Goal: Task Accomplishment & Management: Manage account settings

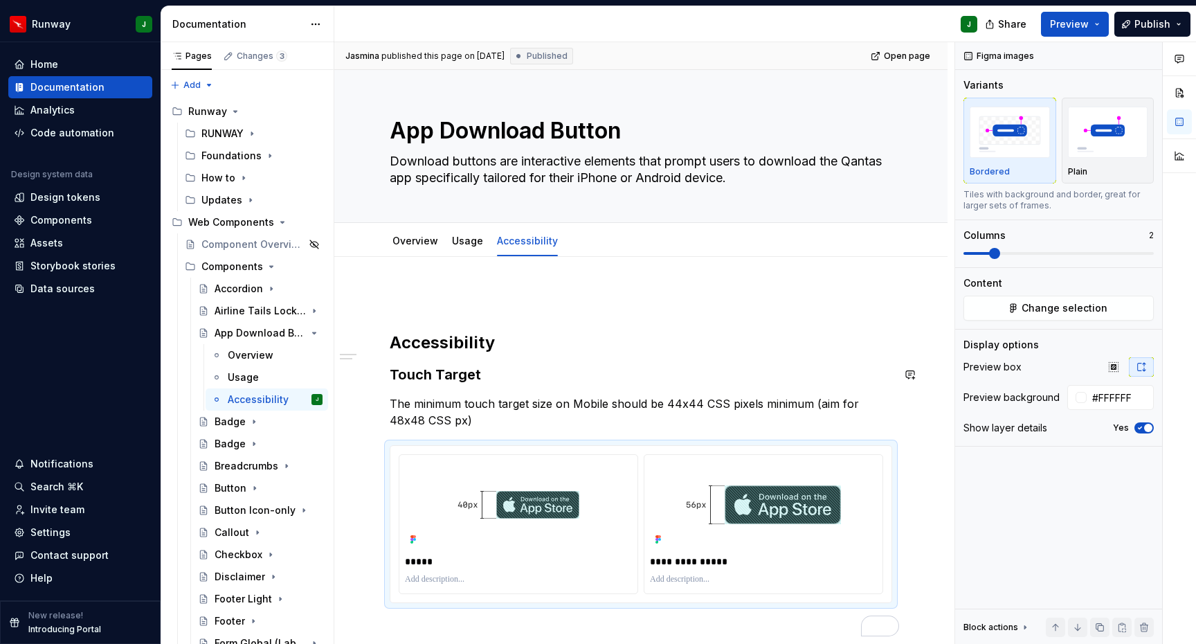
scroll to position [42, 0]
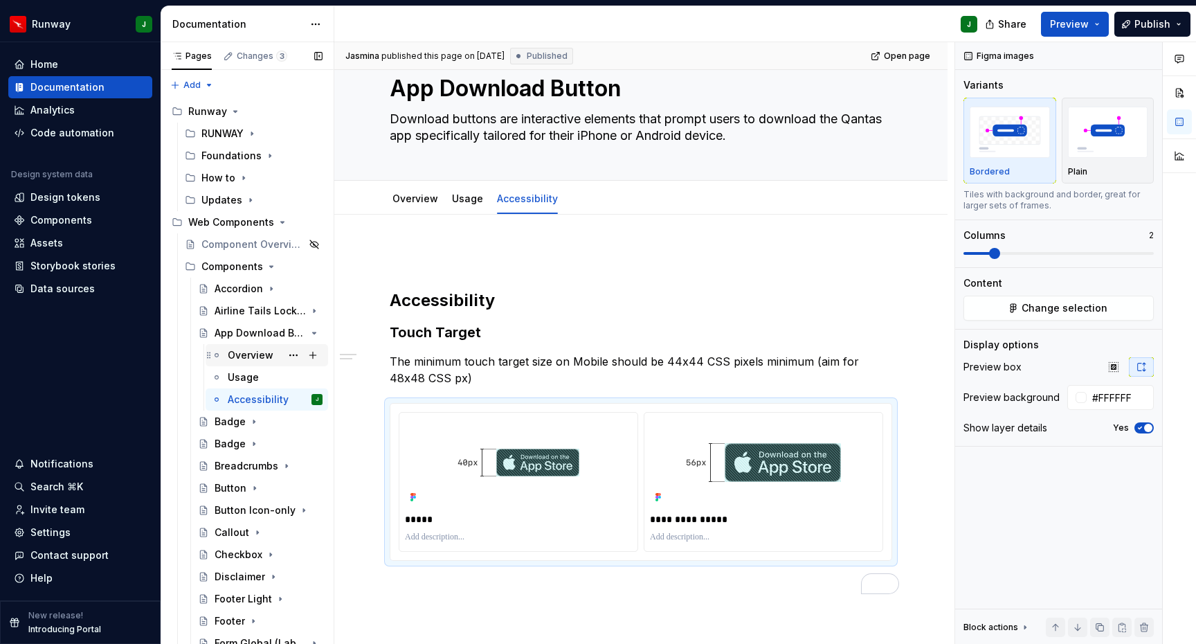
click at [251, 355] on div "Overview" at bounding box center [251, 355] width 46 height 14
type textarea "*"
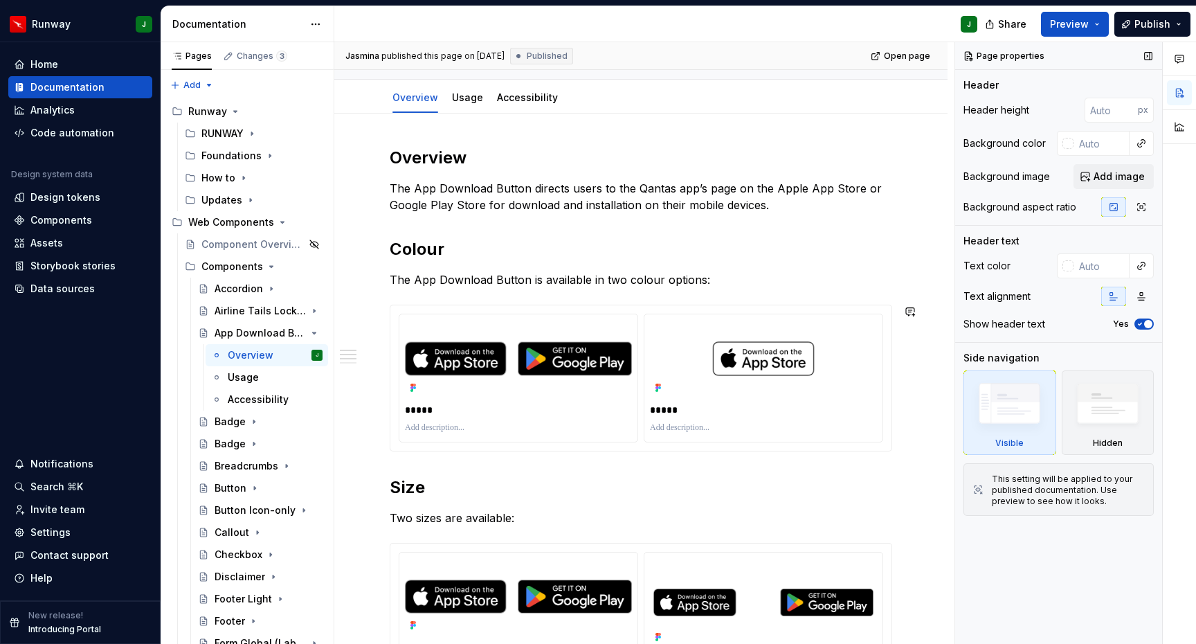
scroll to position [168, 0]
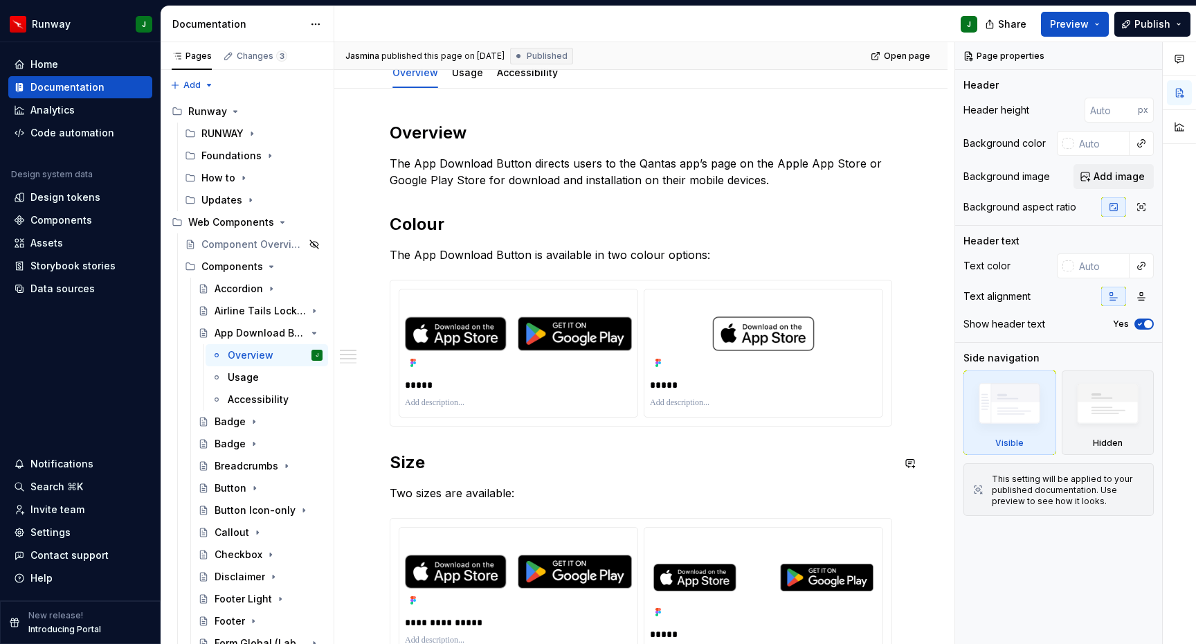
click at [400, 439] on div "**********" at bounding box center [641, 523] width 503 height 803
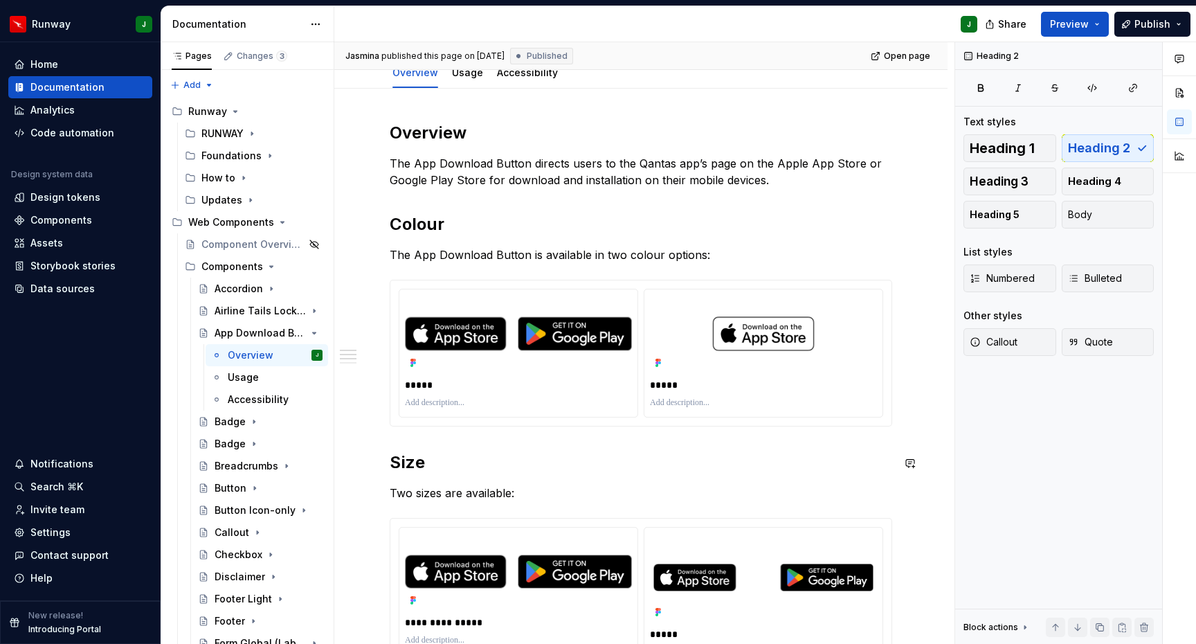
type textarea "*"
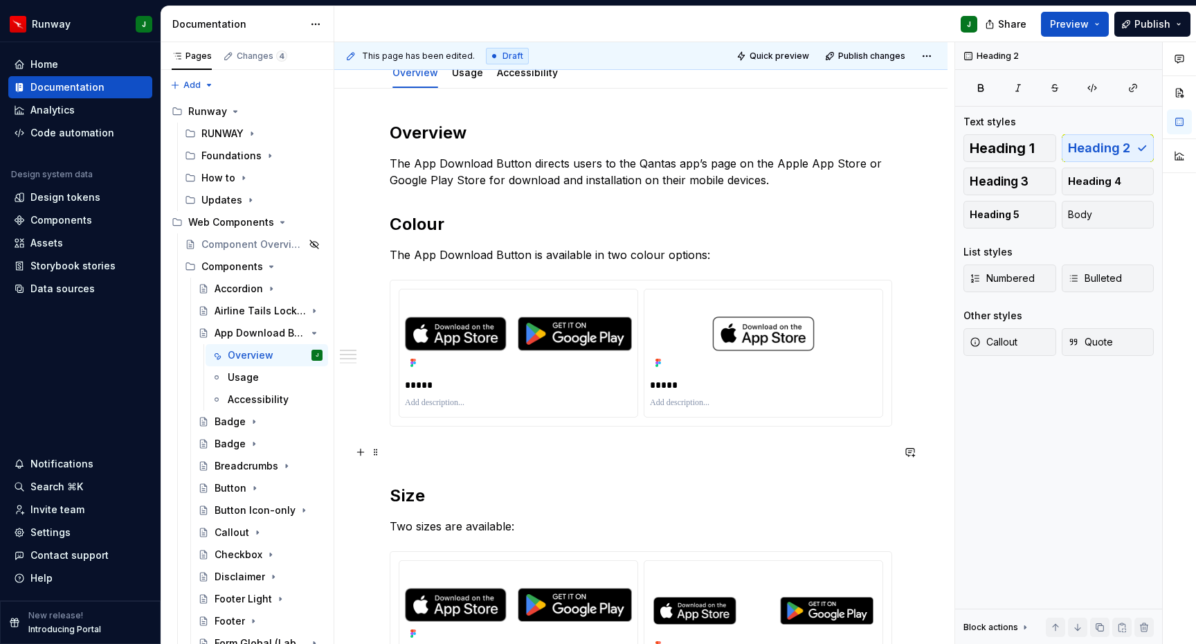
click at [398, 450] on p "To enrich screen reader interactions, please activate Accessibility in Grammarl…" at bounding box center [641, 451] width 503 height 17
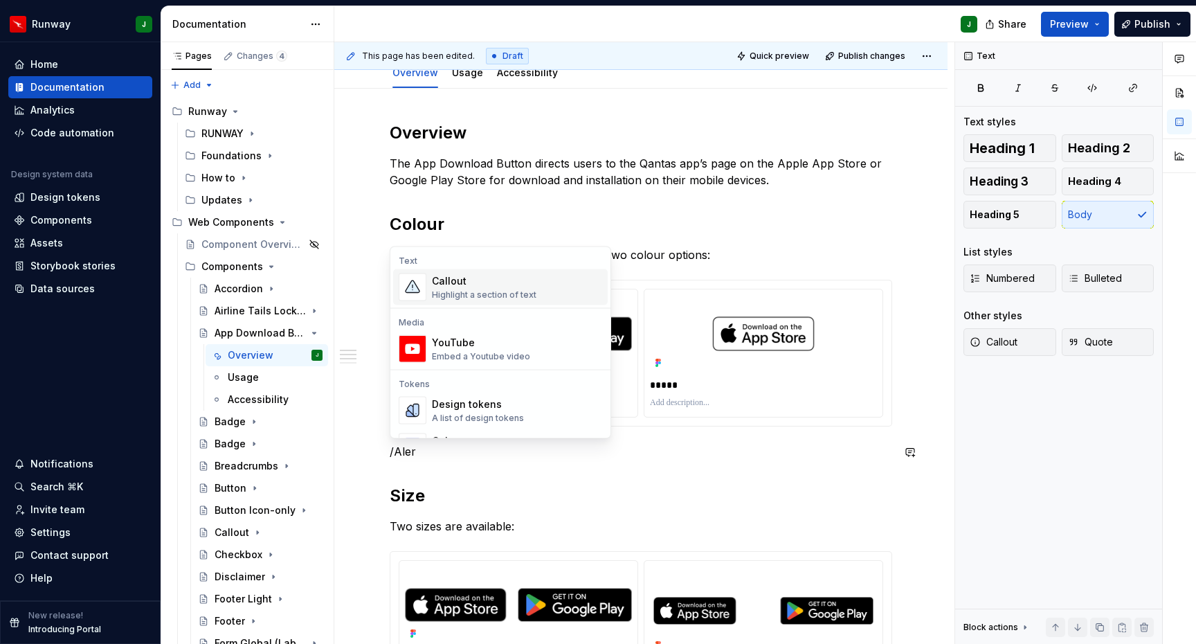
click at [458, 282] on div "Callout" at bounding box center [484, 281] width 105 height 14
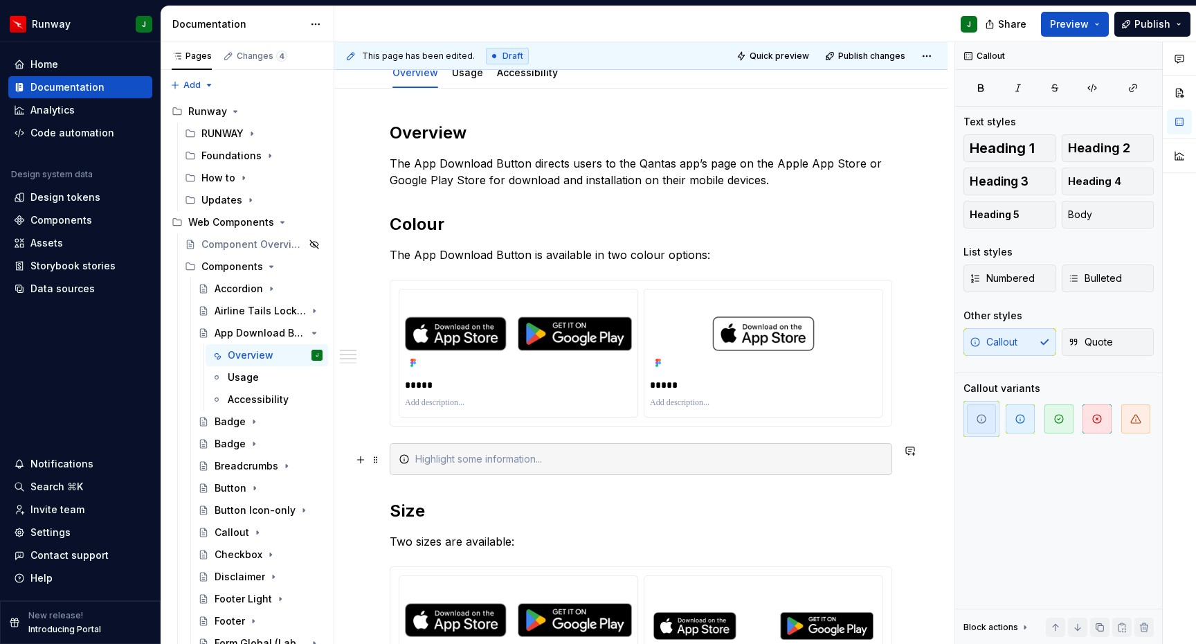
click at [439, 463] on div "To enrich screen reader interactions, please activate Accessibility in Grammarl…" at bounding box center [649, 459] width 468 height 14
click at [559, 461] on div "A reversed (inverted) version is not available." at bounding box center [649, 459] width 468 height 14
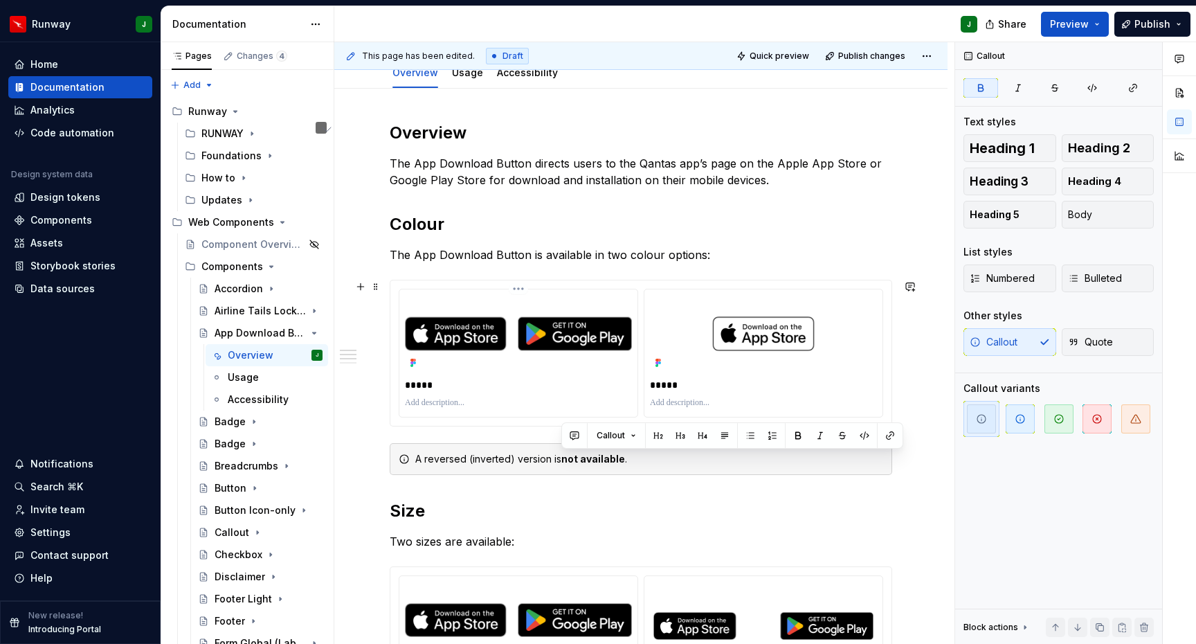
click at [429, 404] on p "To enrich screen reader interactions, please activate Accessibility in Grammarl…" at bounding box center [518, 402] width 227 height 11
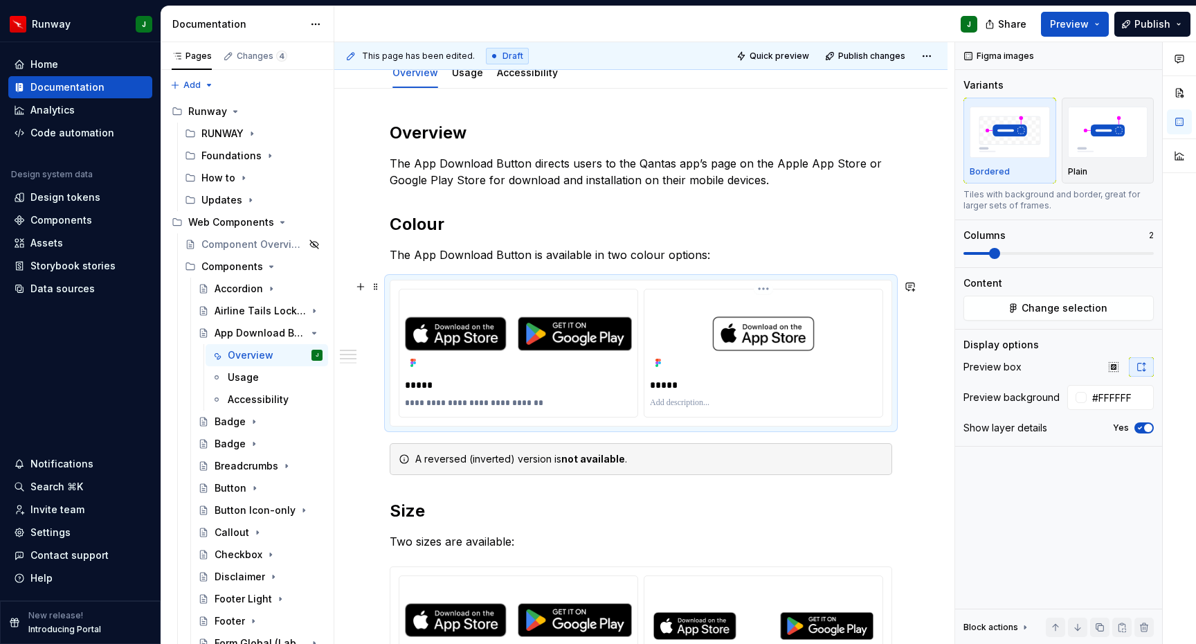
click at [685, 402] on p "To enrich screen reader interactions, please activate Accessibility in Grammarl…" at bounding box center [763, 402] width 227 height 11
click at [706, 406] on p "**********" at bounding box center [765, 402] width 231 height 11
click at [924, 490] on div "**********" at bounding box center [640, 636] width 613 height 1095
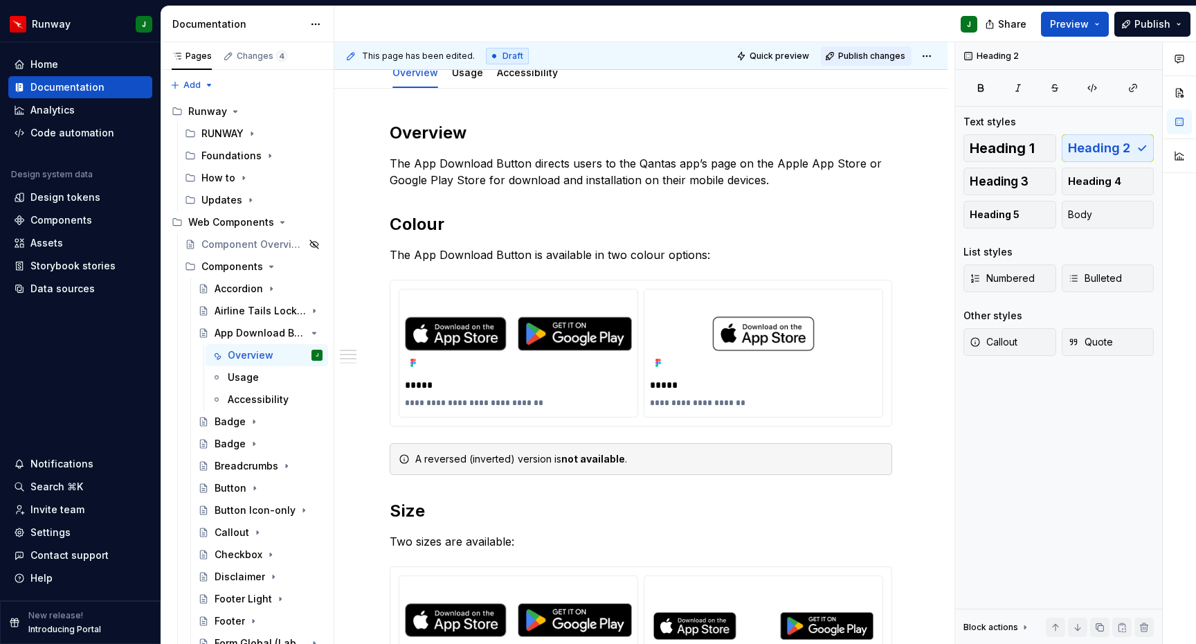
click at [881, 56] on span "Publish changes" at bounding box center [871, 56] width 67 height 11
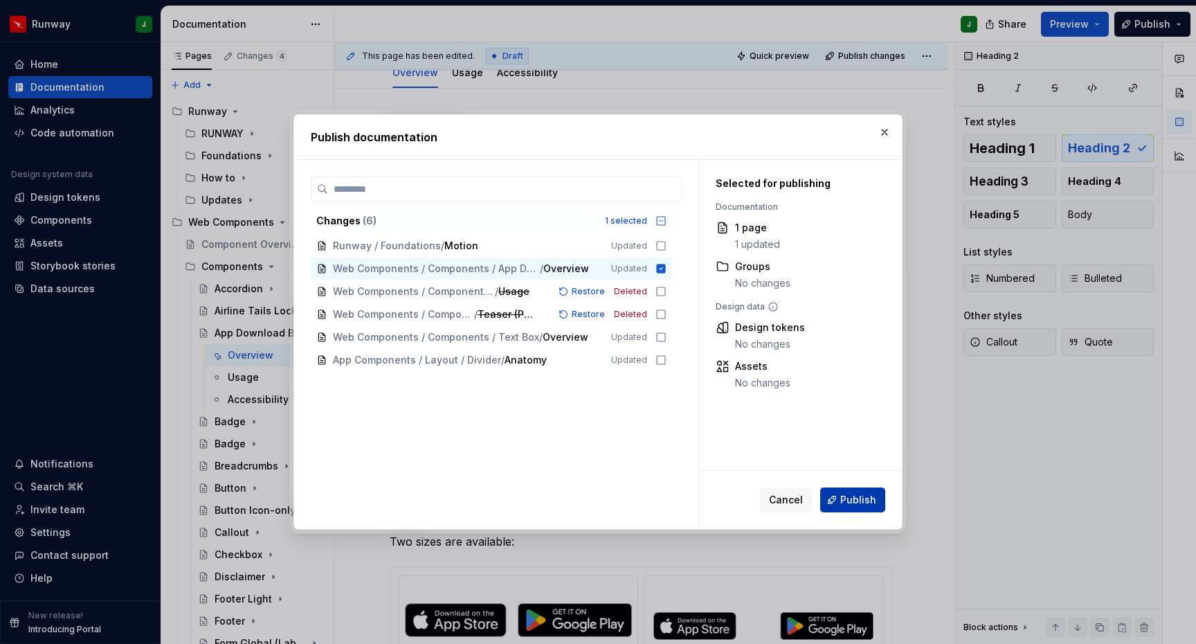
click at [858, 505] on span "Publish" at bounding box center [859, 500] width 36 height 14
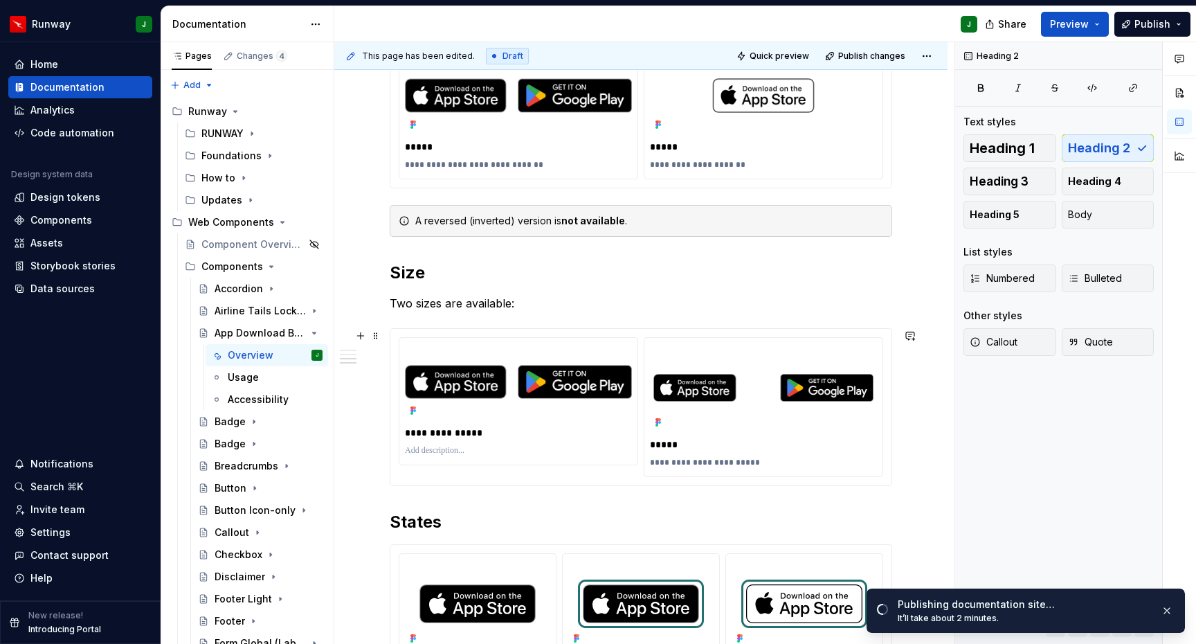
scroll to position [435, 0]
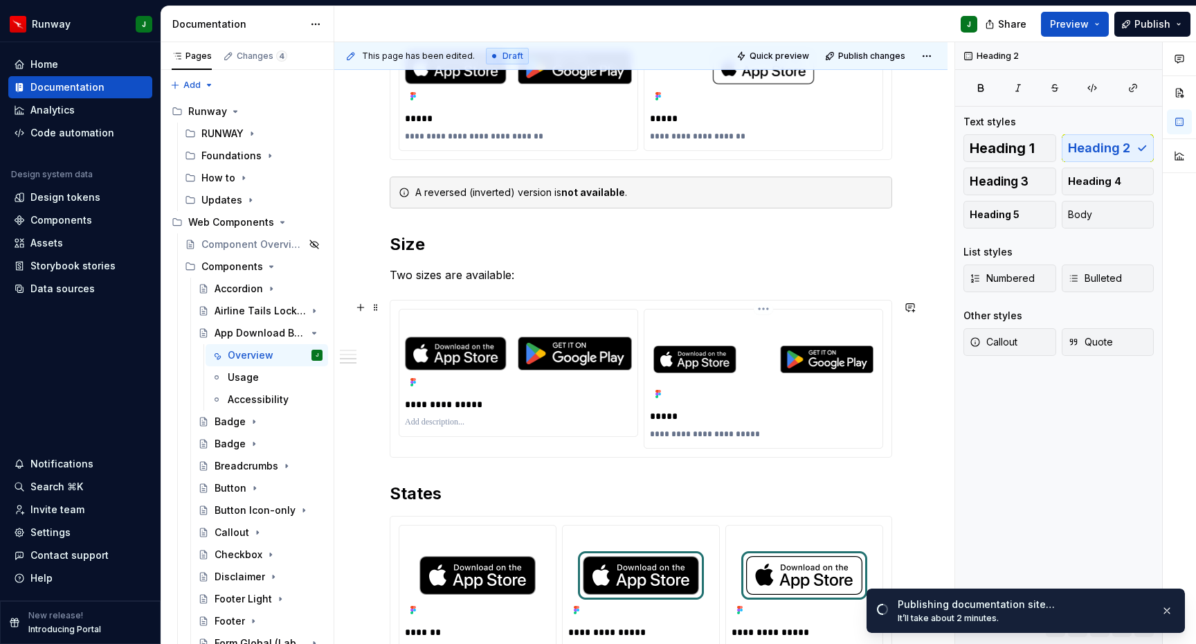
click at [765, 310] on html "Runway J Home Documentation Analytics Code automation Design system data Design…" at bounding box center [598, 322] width 1196 height 644
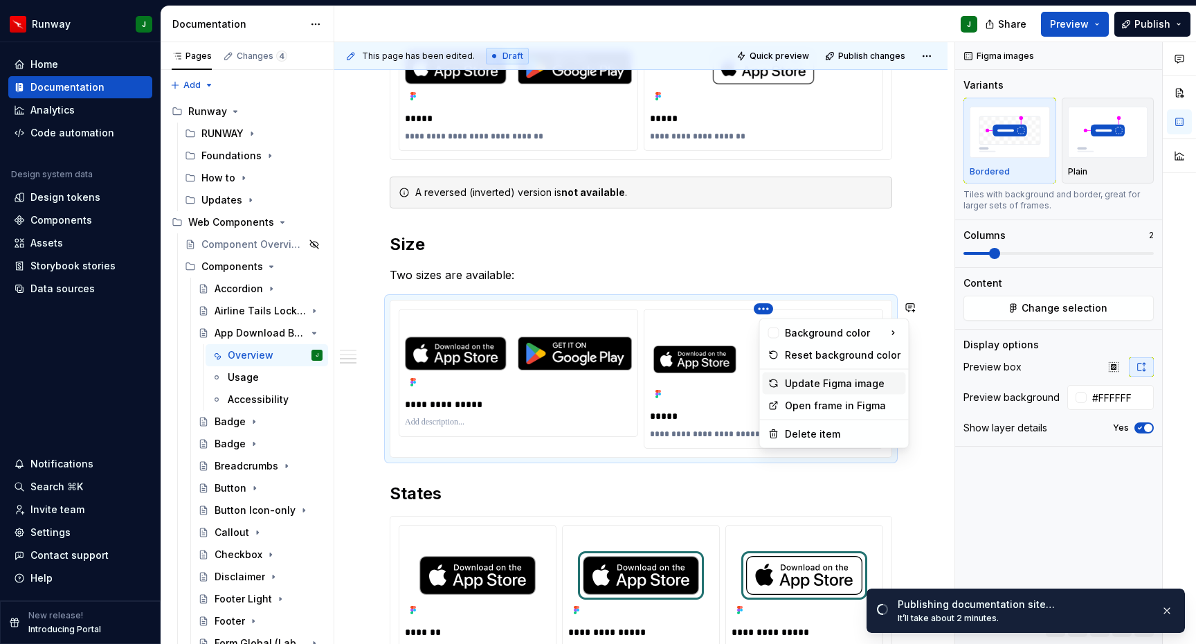
drag, startPoint x: 810, startPoint y: 377, endPoint x: 811, endPoint y: 370, distance: 7.0
click at [810, 377] on div "Update Figma image" at bounding box center [843, 384] width 116 height 14
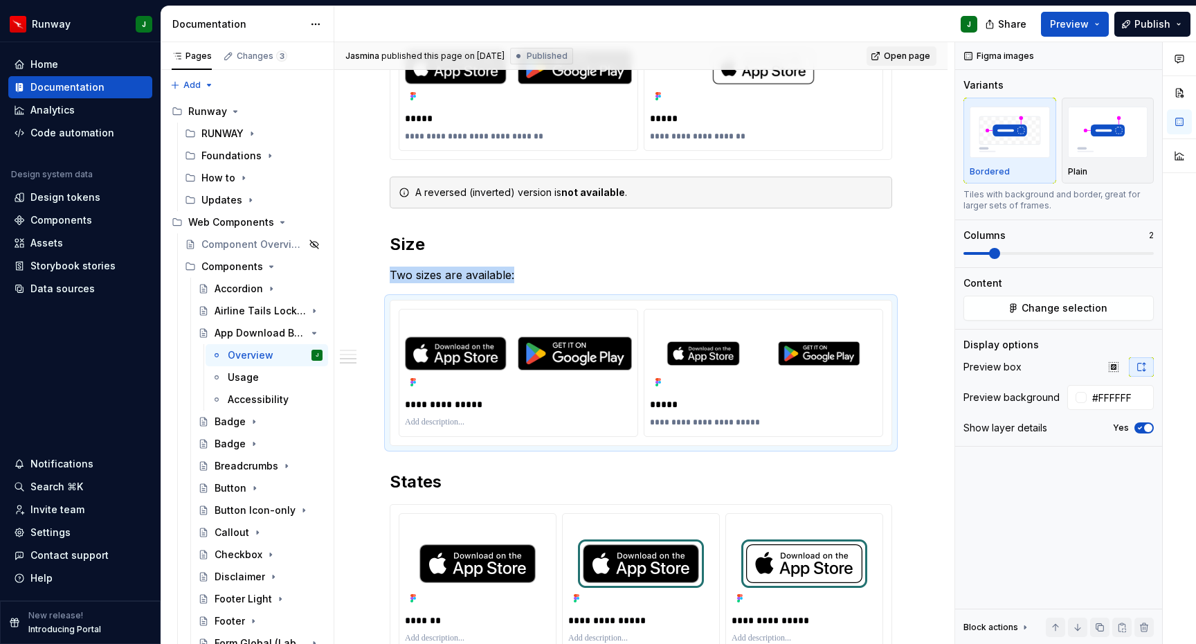
click at [913, 57] on span "Open page" at bounding box center [907, 56] width 46 height 11
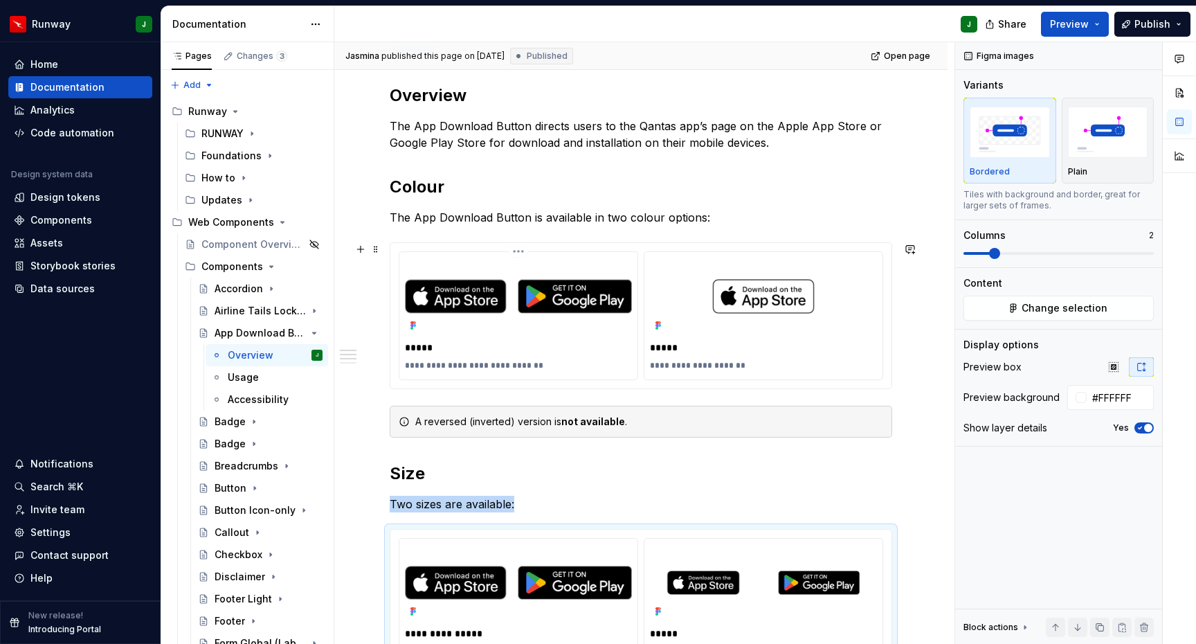
scroll to position [202, 0]
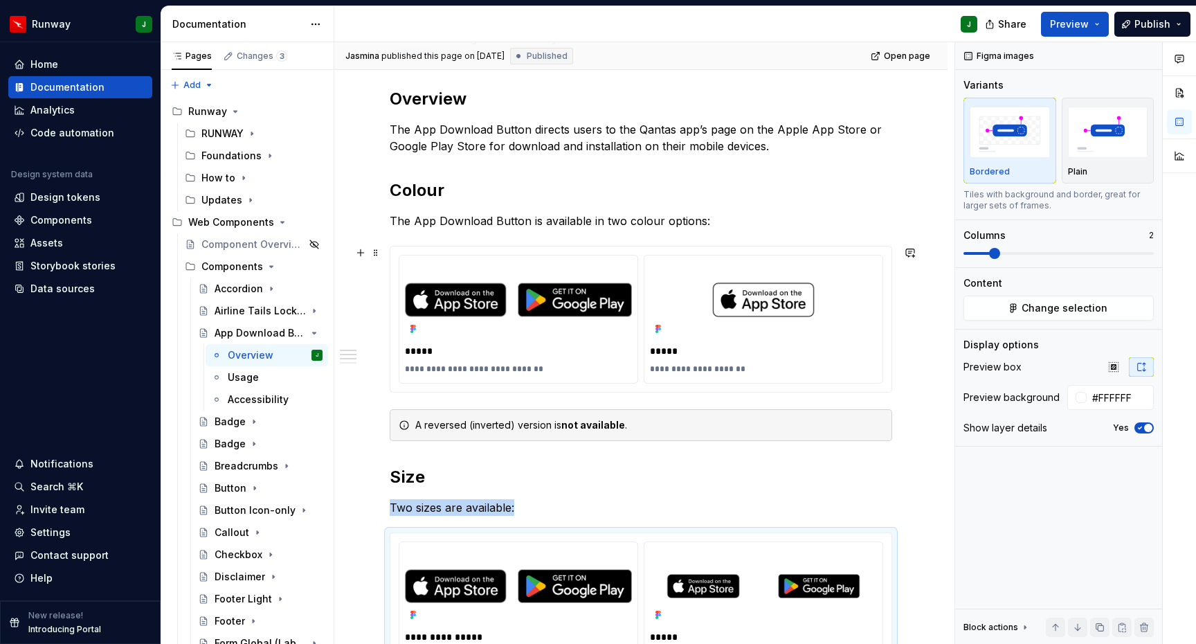
click at [931, 363] on div "**********" at bounding box center [640, 596] width 613 height 1083
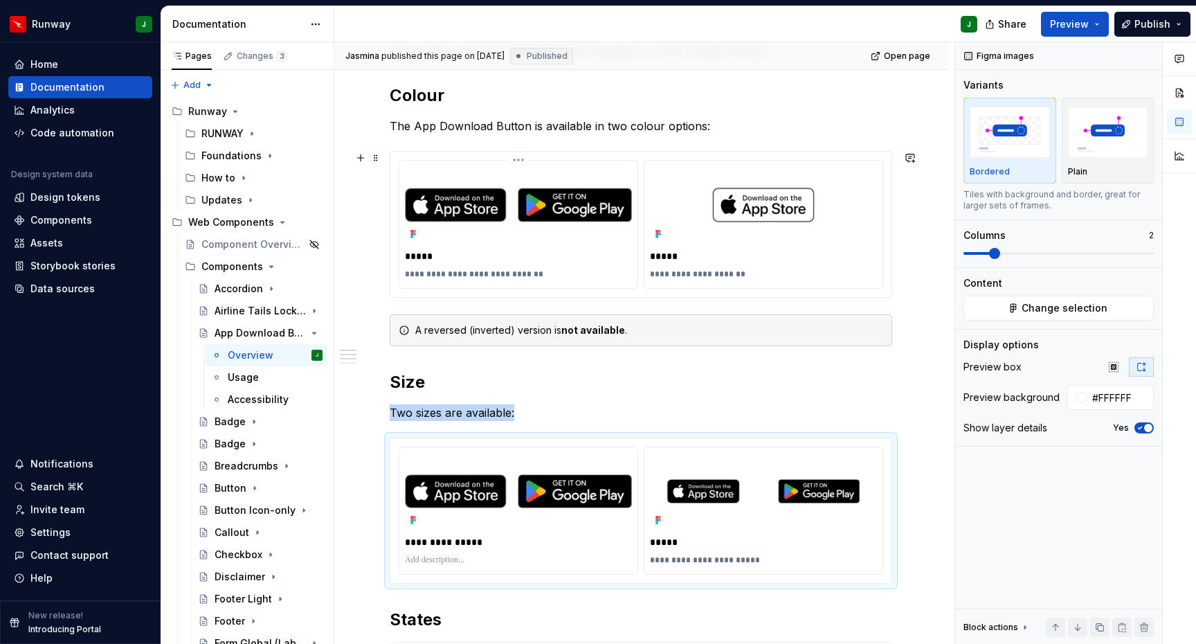
scroll to position [208, 0]
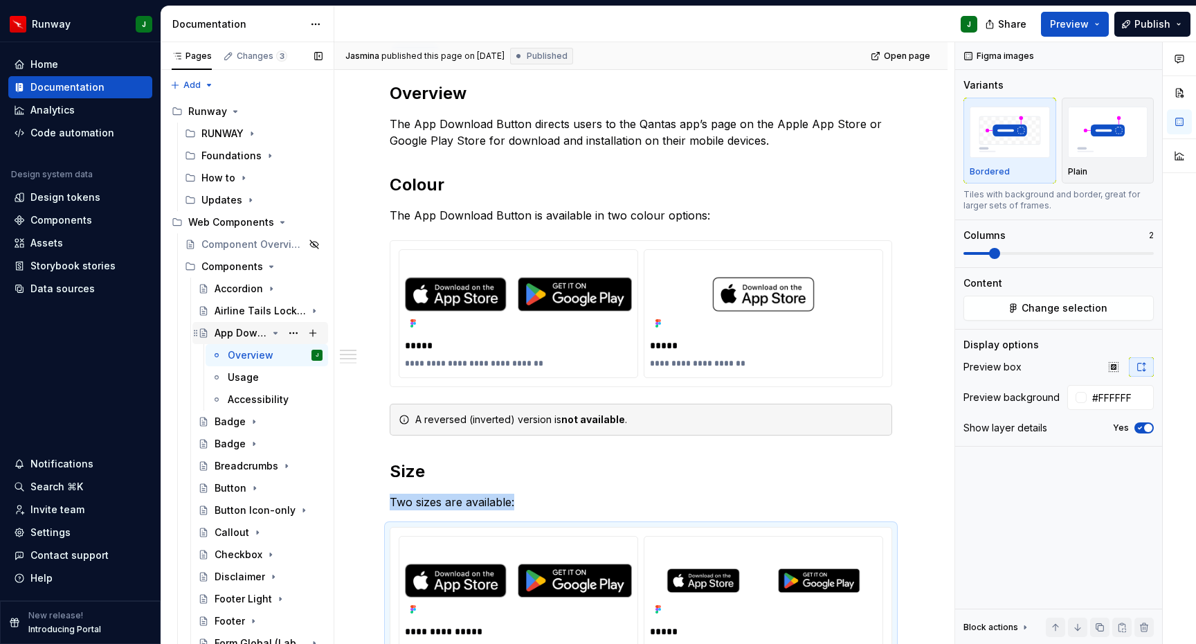
click at [277, 334] on icon "Page tree" at bounding box center [275, 332] width 11 height 11
click at [236, 357] on div "Badge" at bounding box center [230, 355] width 31 height 14
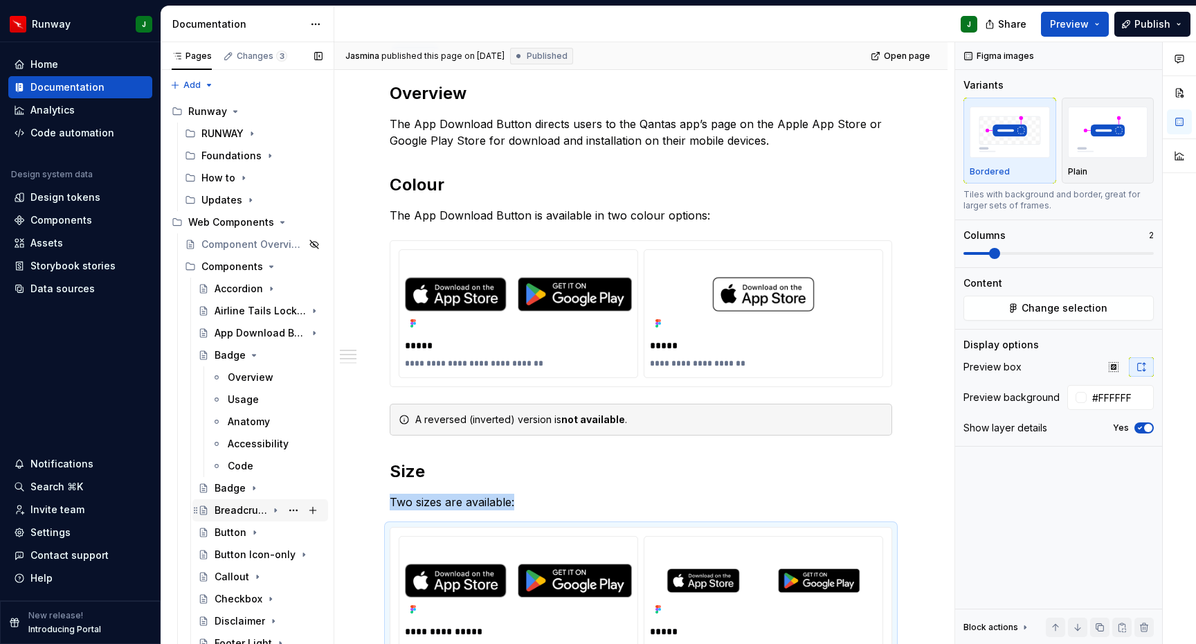
click at [251, 356] on icon "Page tree" at bounding box center [254, 355] width 11 height 11
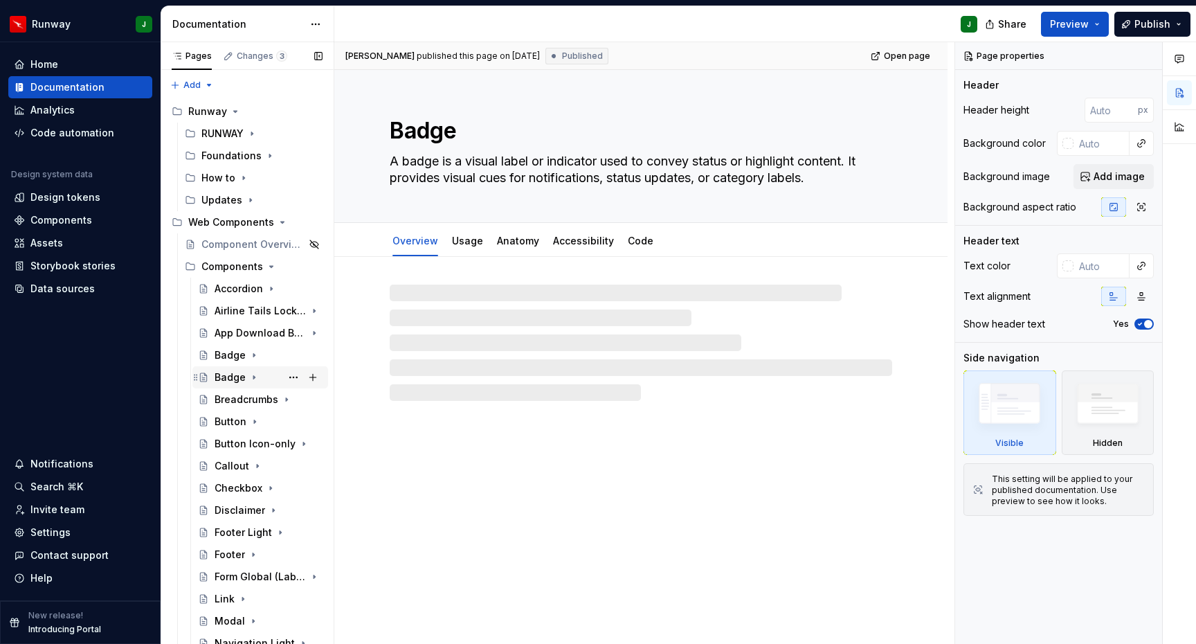
click at [223, 380] on div "Badge" at bounding box center [230, 377] width 31 height 14
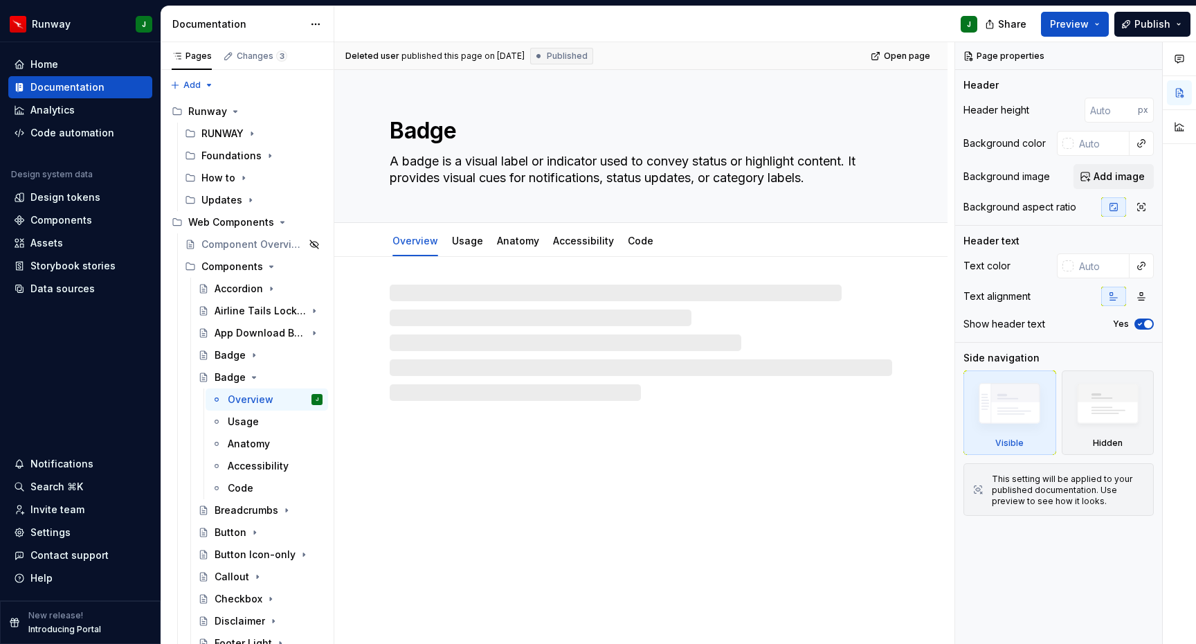
type textarea "*"
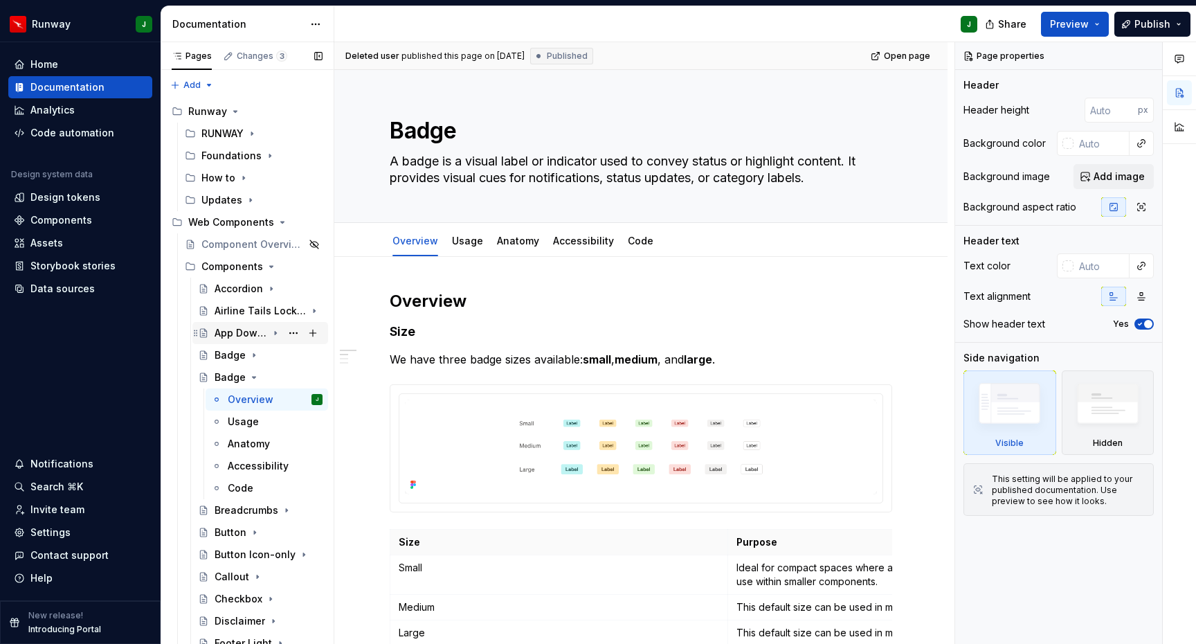
click at [258, 331] on div "App Download Button" at bounding box center [241, 333] width 53 height 14
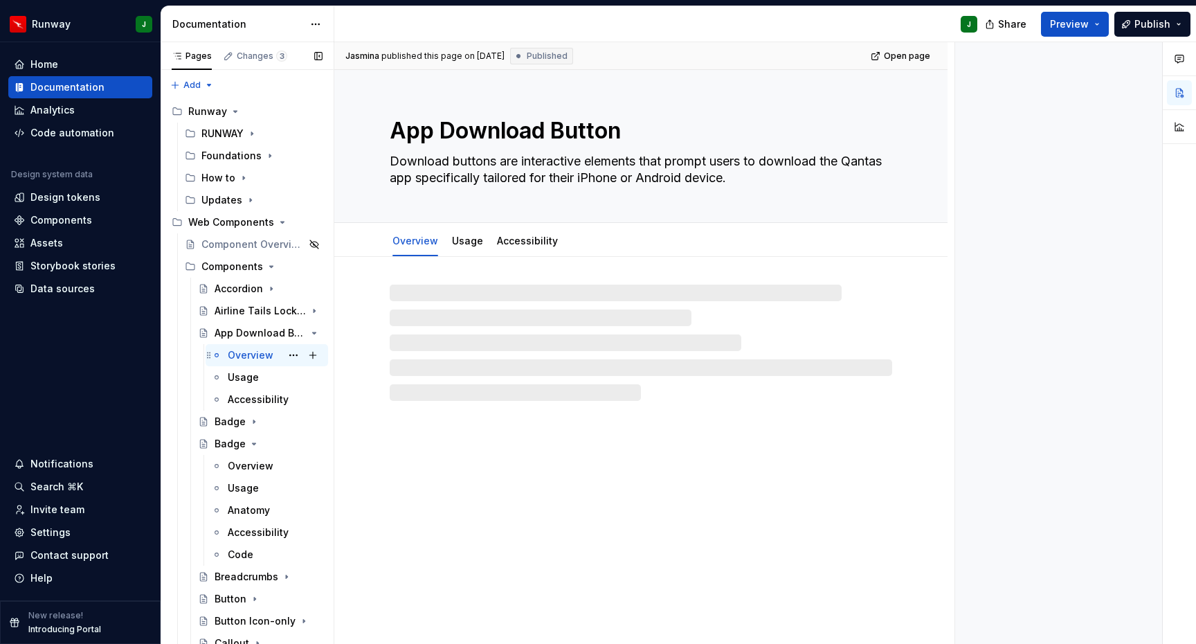
click at [237, 355] on div "Overview" at bounding box center [251, 355] width 46 height 14
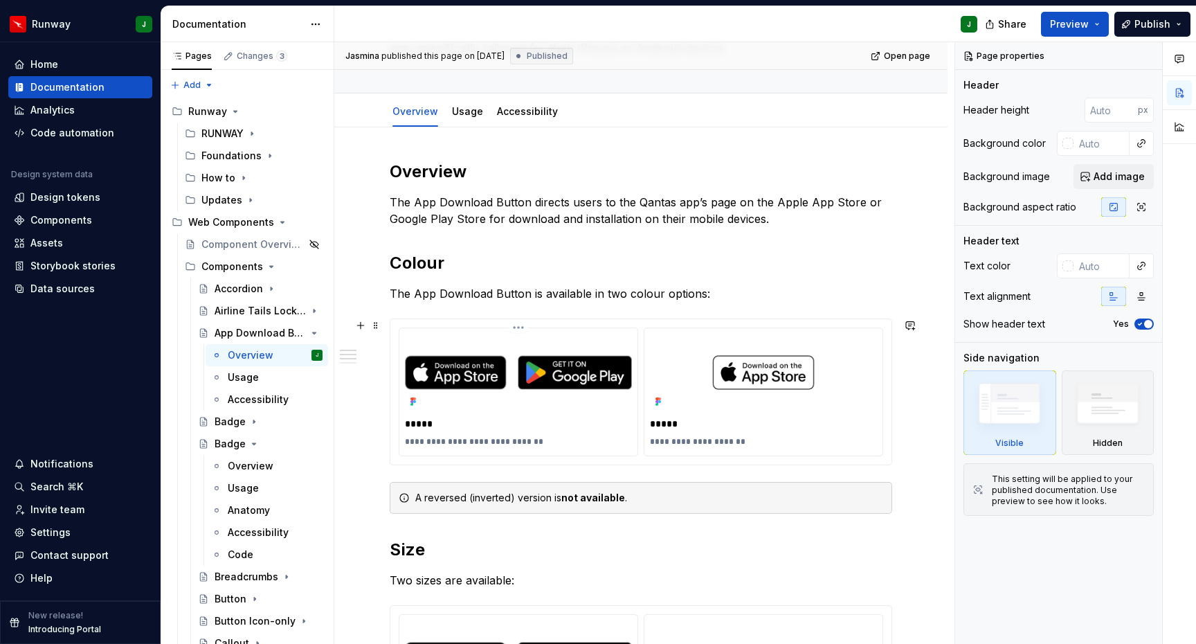
scroll to position [254, 0]
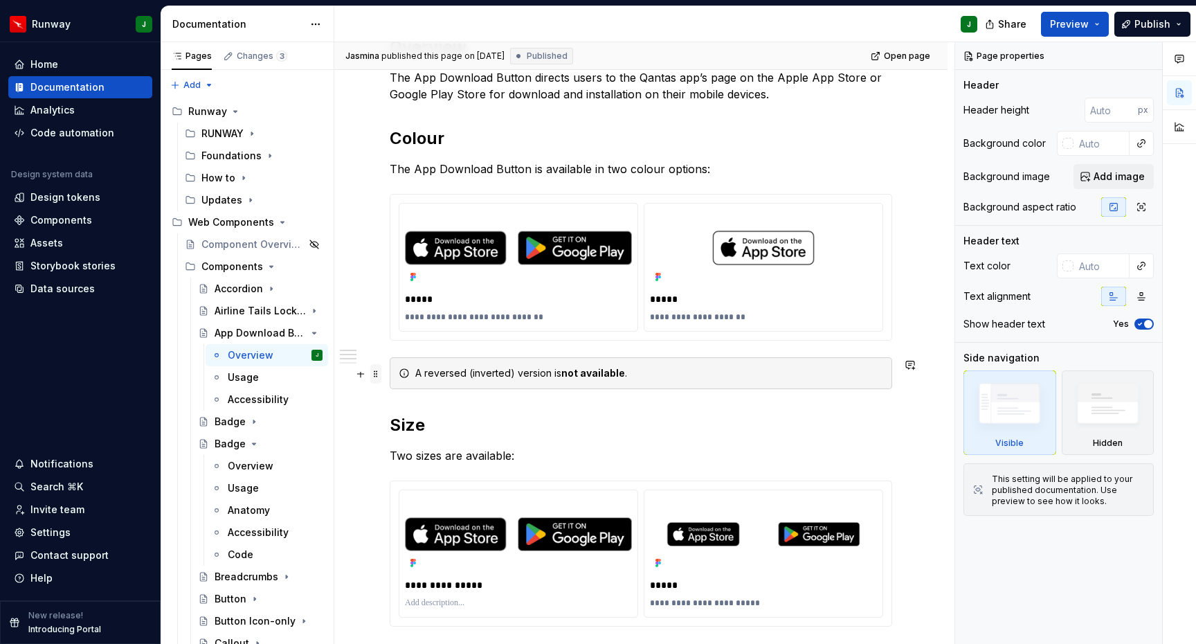
click at [375, 377] on span at bounding box center [375, 373] width 11 height 19
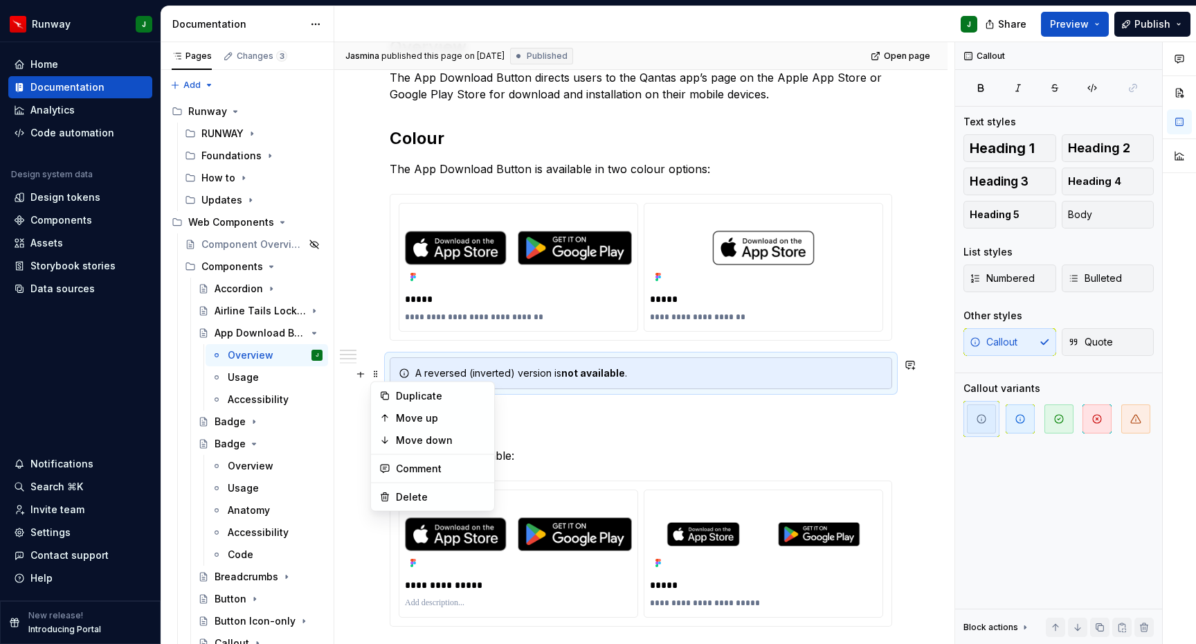
click at [708, 380] on div "A reversed (inverted) version is not available ." at bounding box center [649, 373] width 468 height 14
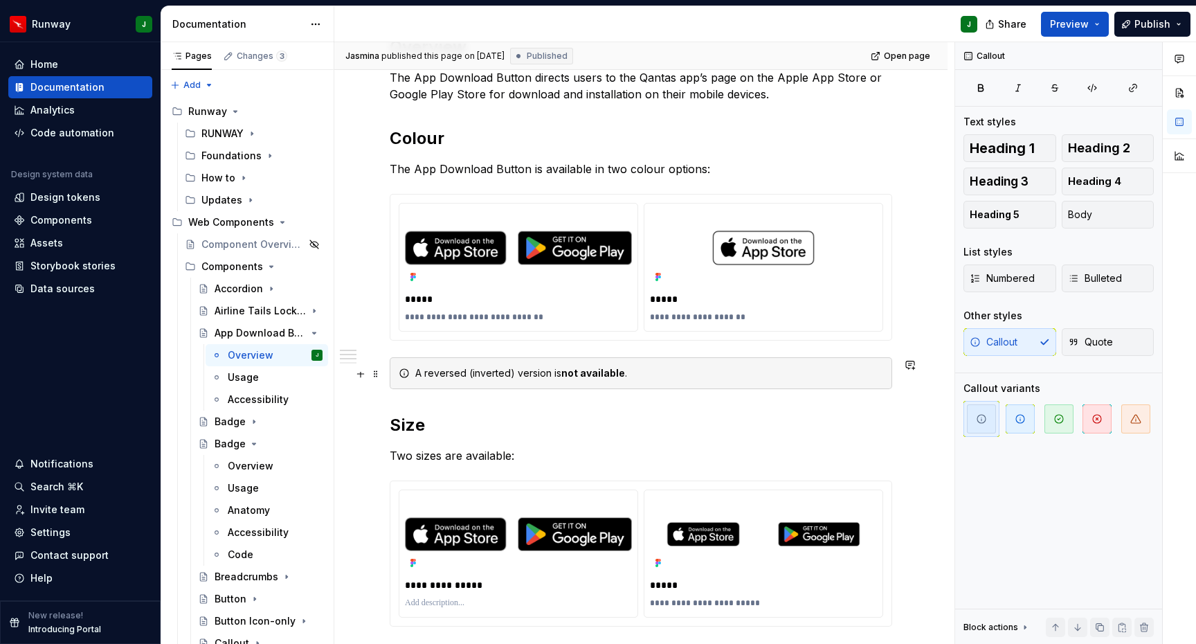
type textarea "*"
click at [376, 377] on span at bounding box center [375, 373] width 11 height 19
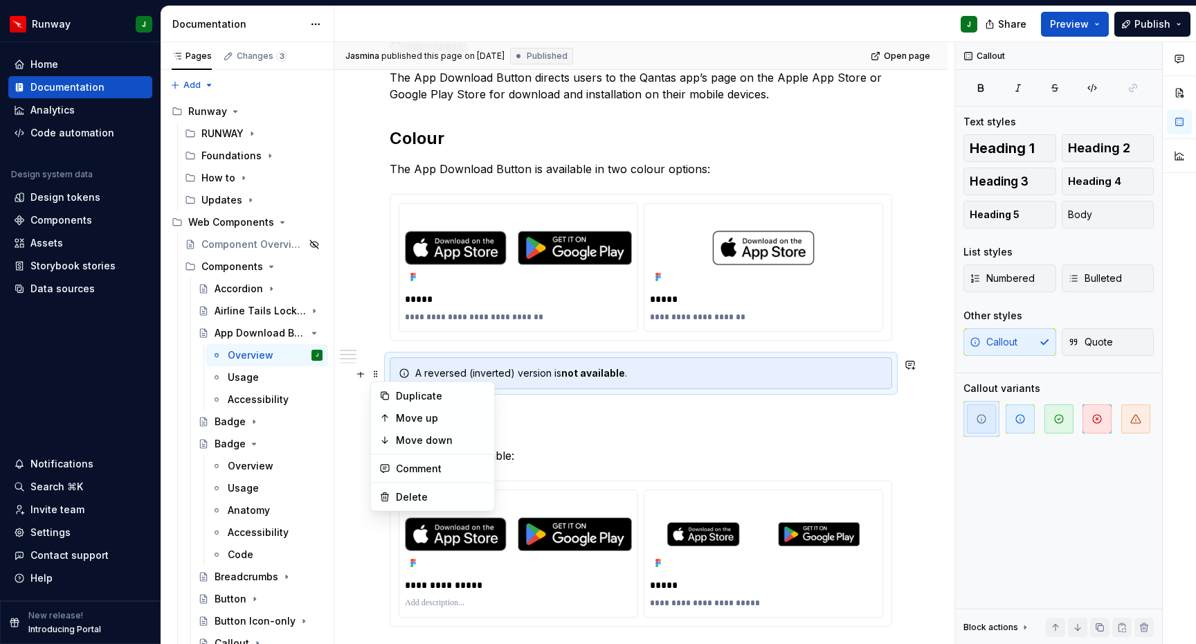
click at [607, 404] on div "**********" at bounding box center [641, 456] width 503 height 840
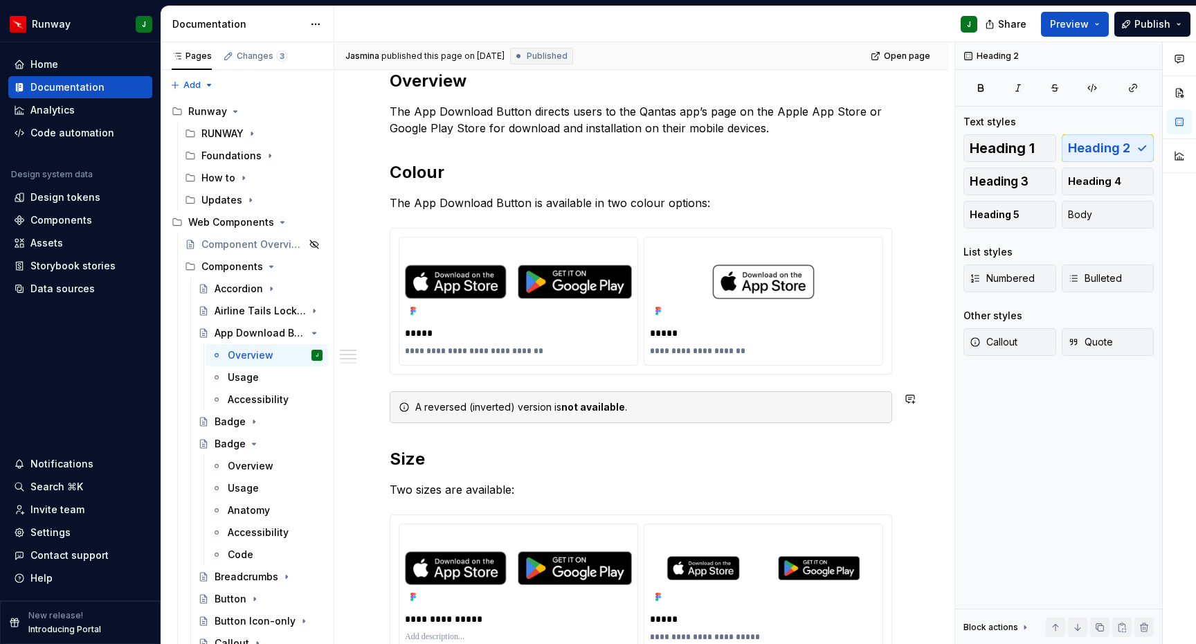
scroll to position [257, 0]
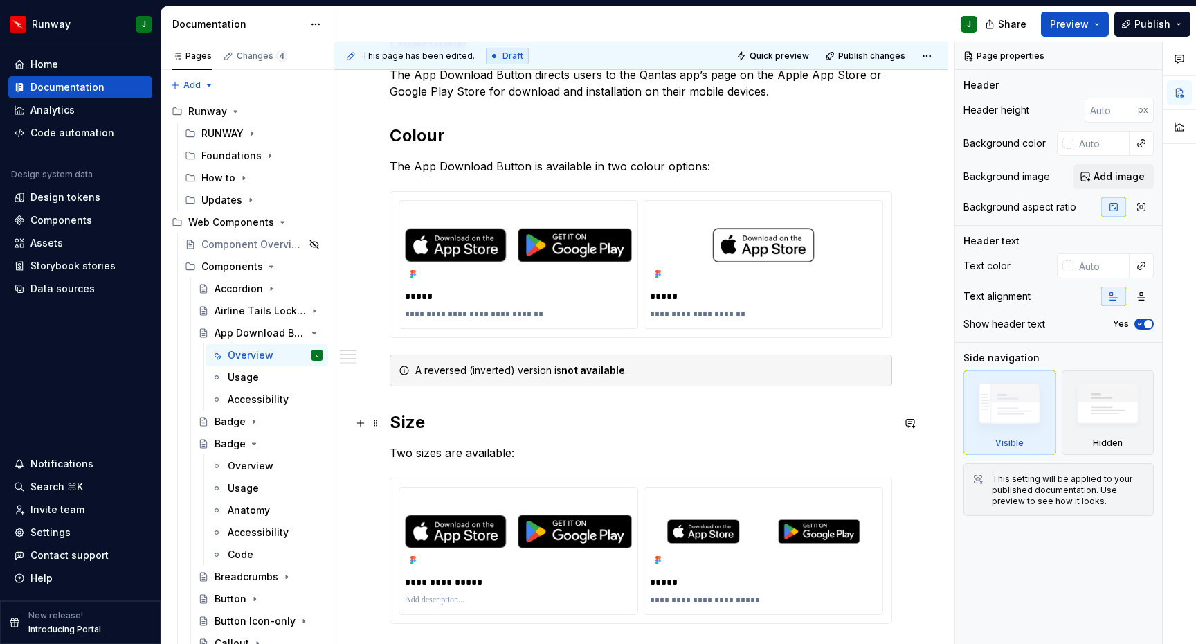
drag, startPoint x: 393, startPoint y: 424, endPoint x: 404, endPoint y: 424, distance: 11.8
click at [393, 424] on h2 "Size" at bounding box center [641, 422] width 503 height 22
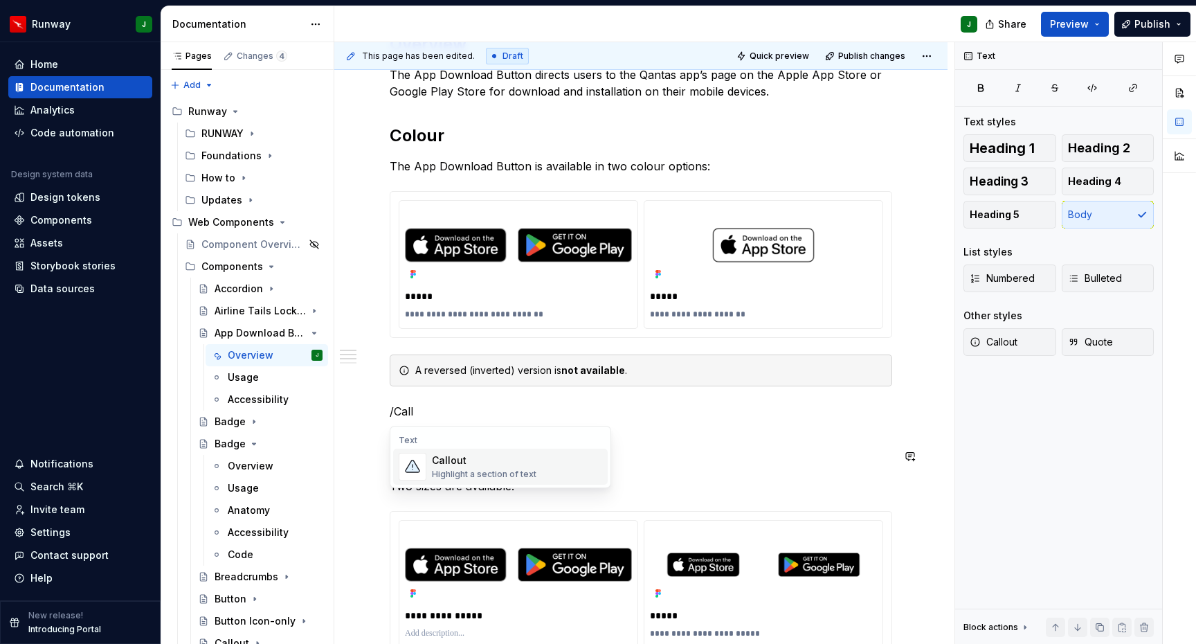
click at [456, 476] on div "Highlight a section of text" at bounding box center [484, 474] width 105 height 11
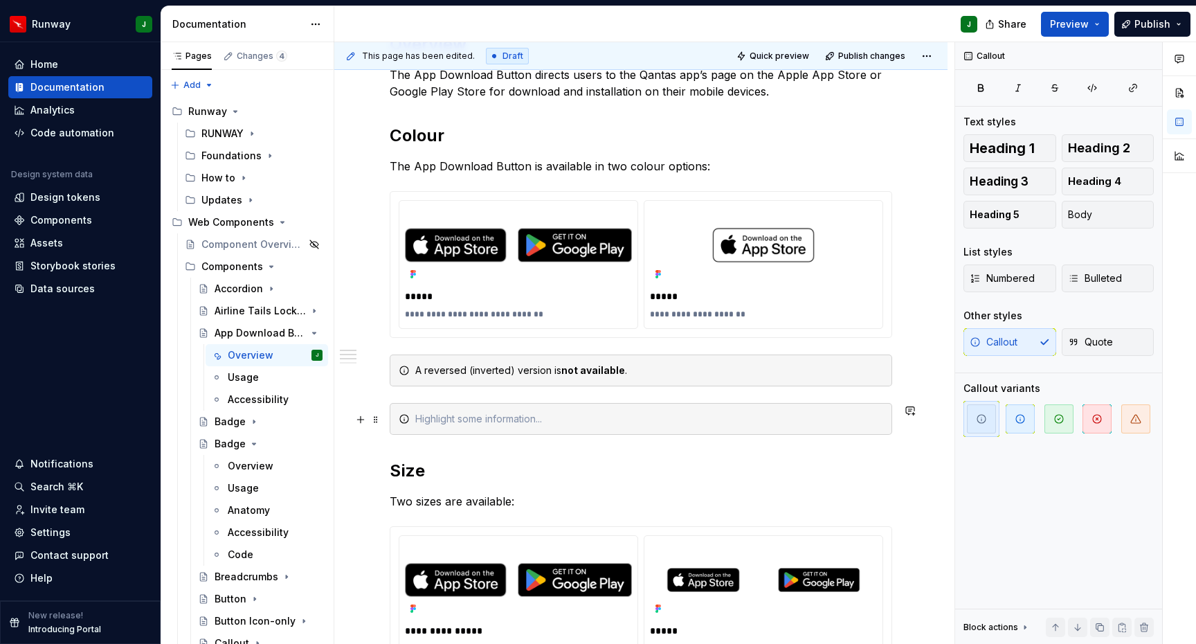
click at [507, 426] on div "To enrich screen reader interactions, please activate Accessibility in Grammarl…" at bounding box center [649, 419] width 468 height 14
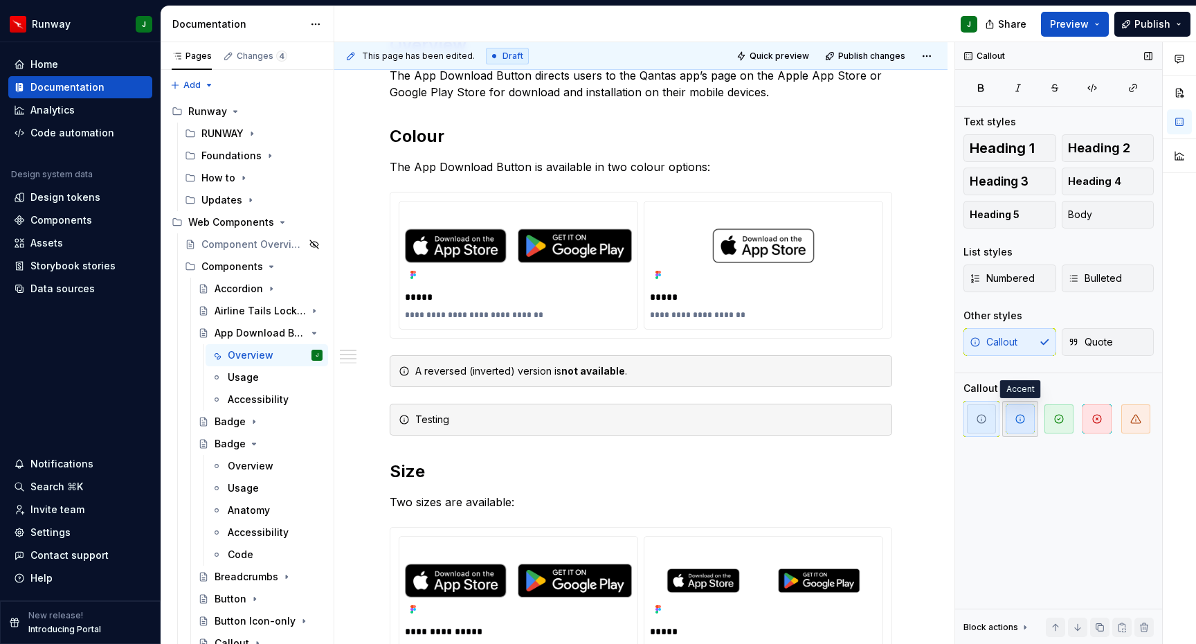
click at [1018, 420] on icon "button" at bounding box center [1020, 418] width 11 height 11
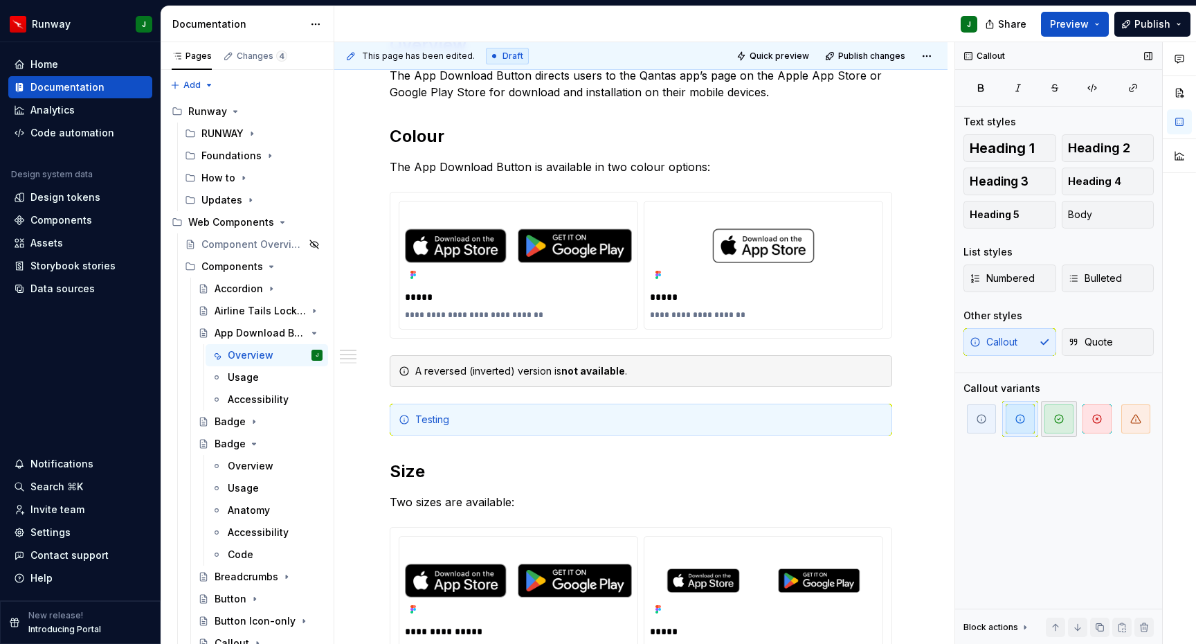
click at [1054, 420] on icon "button" at bounding box center [1059, 418] width 11 height 11
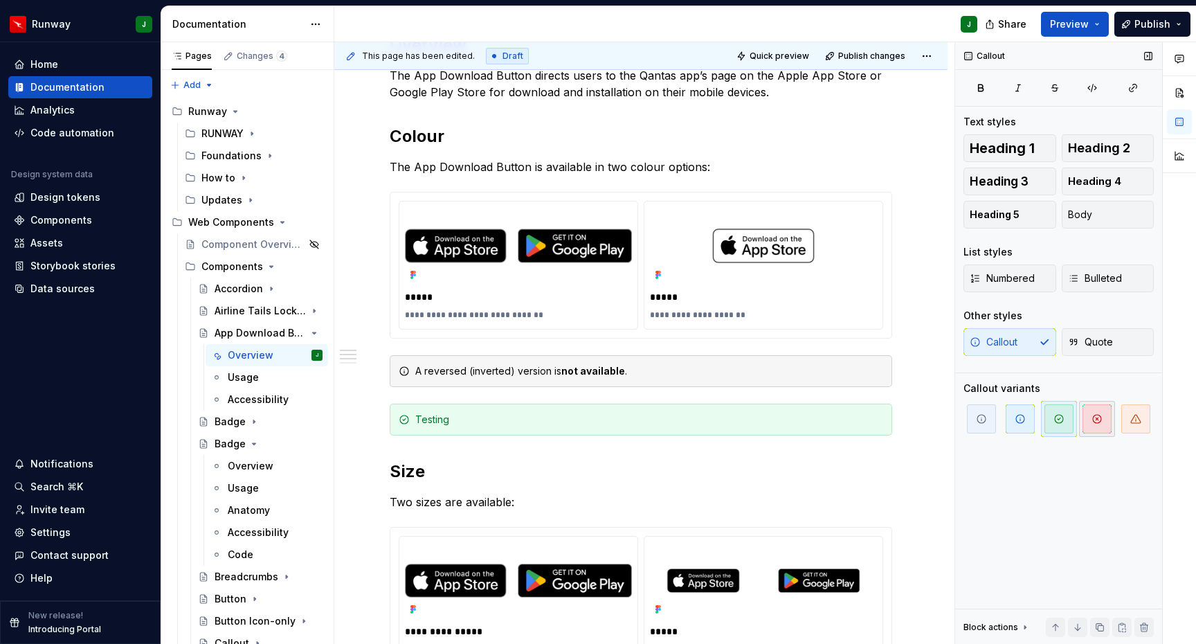
click at [1088, 420] on span "button" at bounding box center [1097, 418] width 29 height 29
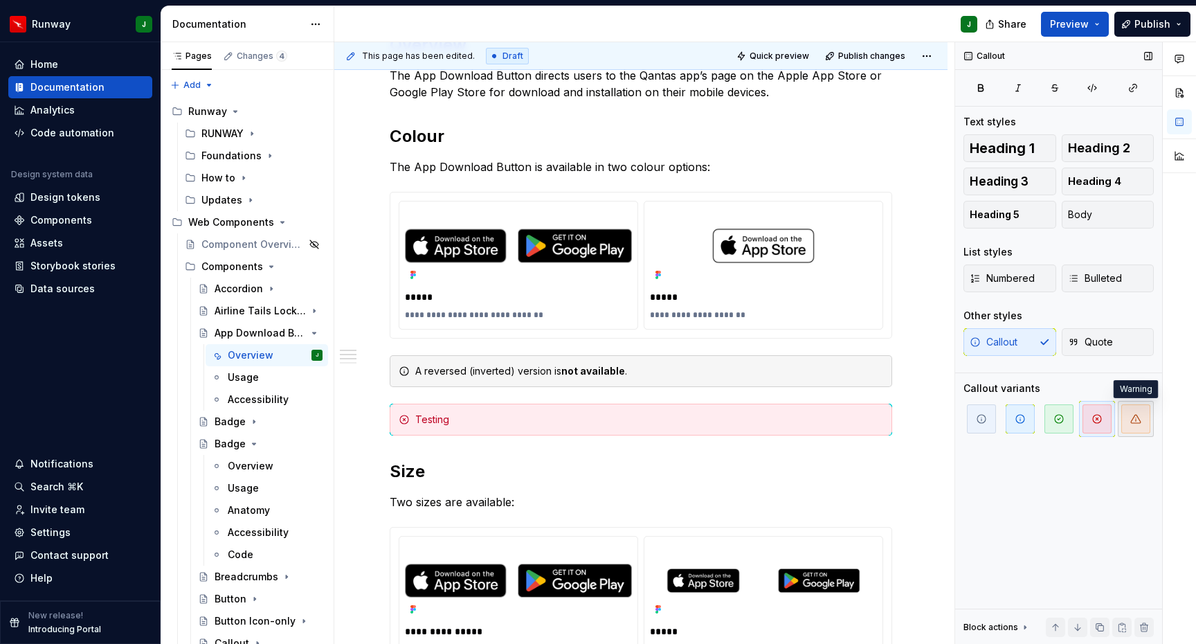
click at [1131, 420] on icon "button" at bounding box center [1136, 418] width 11 height 11
click at [1041, 420] on button "button" at bounding box center [1059, 419] width 36 height 36
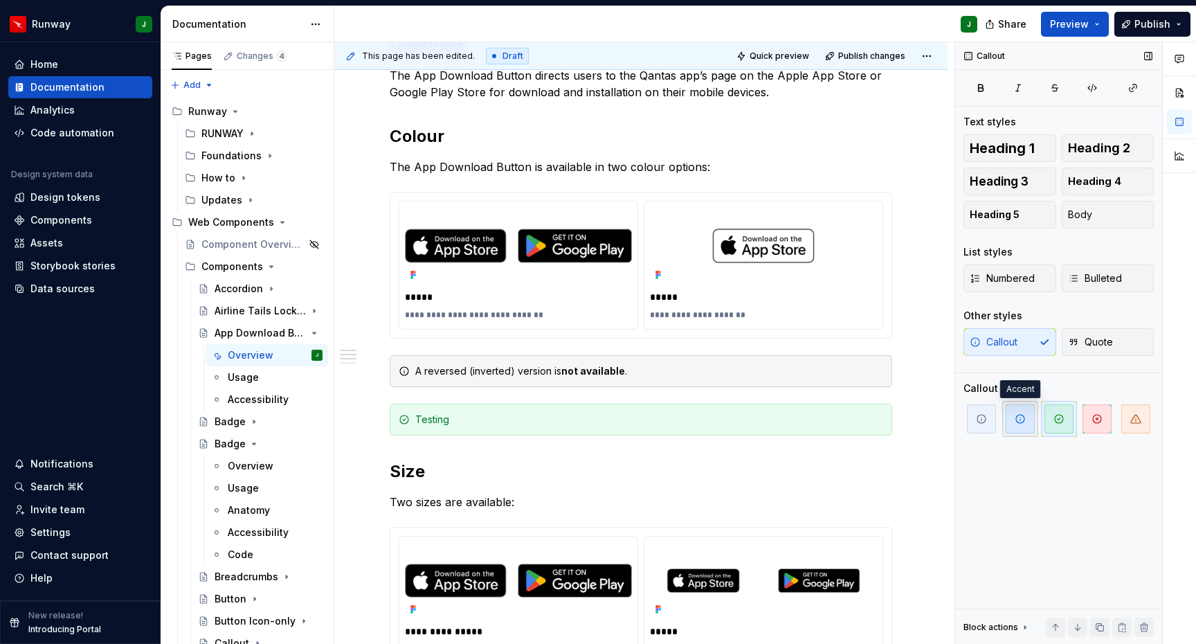
click at [1016, 420] on icon "button" at bounding box center [1020, 418] width 11 height 11
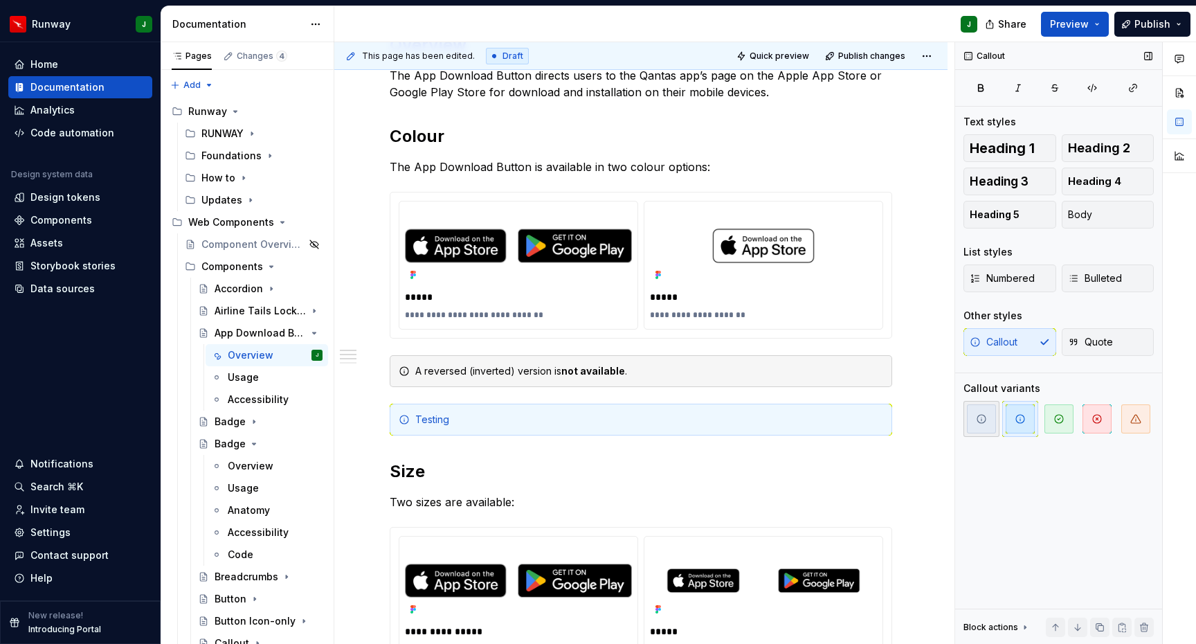
click at [982, 420] on icon "button" at bounding box center [981, 418] width 11 height 11
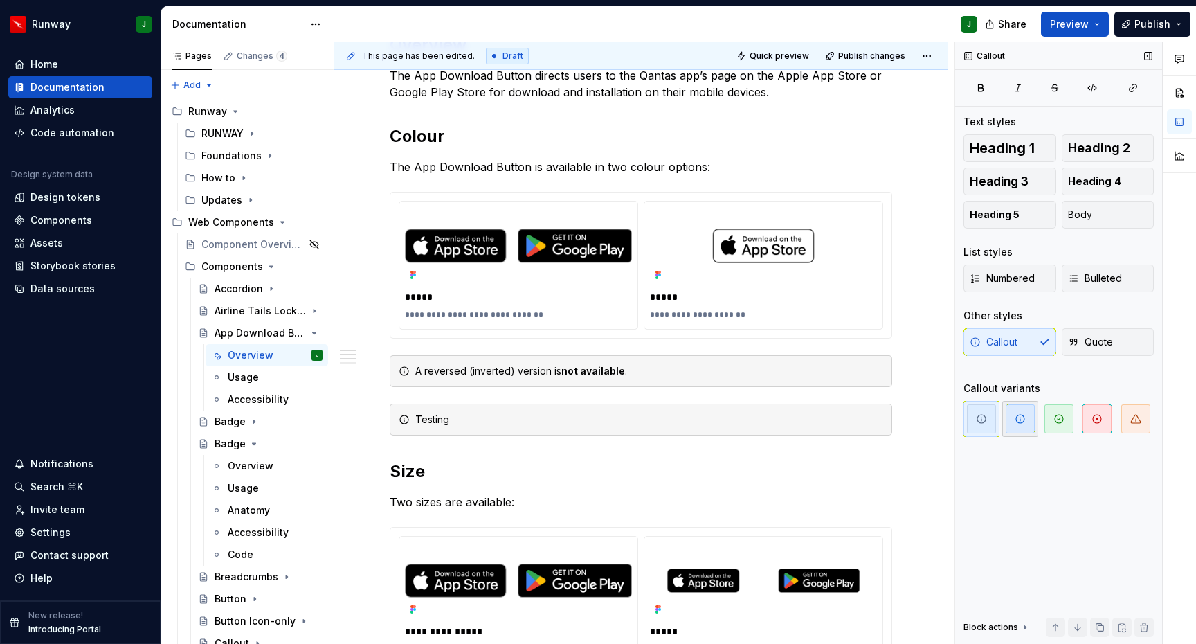
click at [1013, 420] on span "button" at bounding box center [1020, 418] width 29 height 29
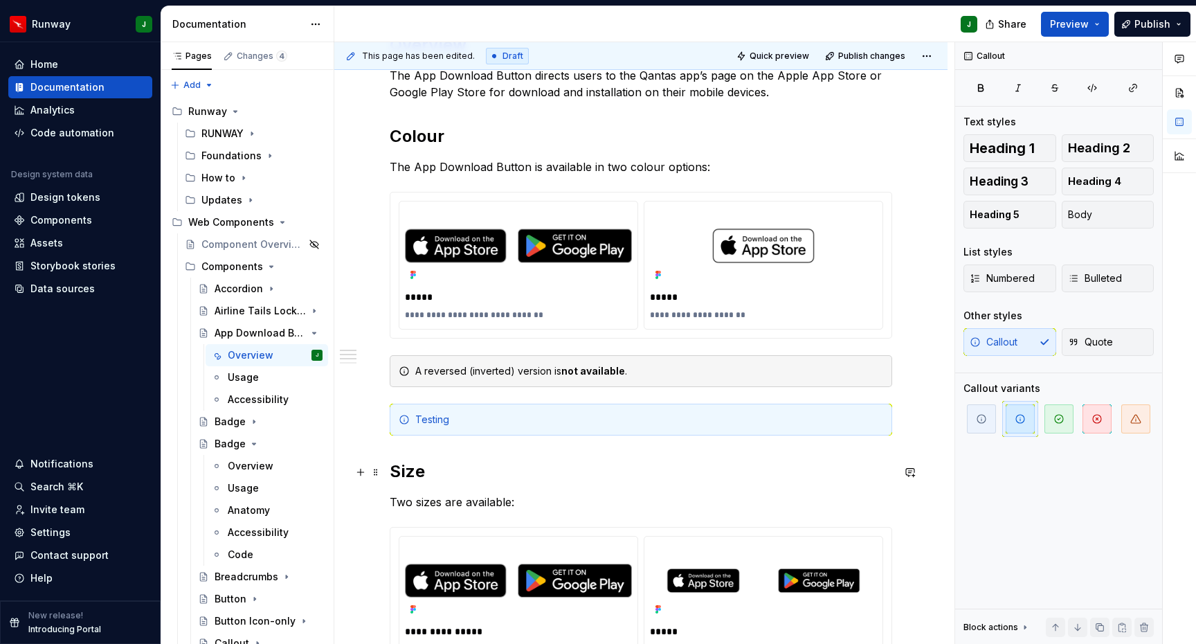
click at [892, 478] on h2 "Size" at bounding box center [641, 471] width 503 height 22
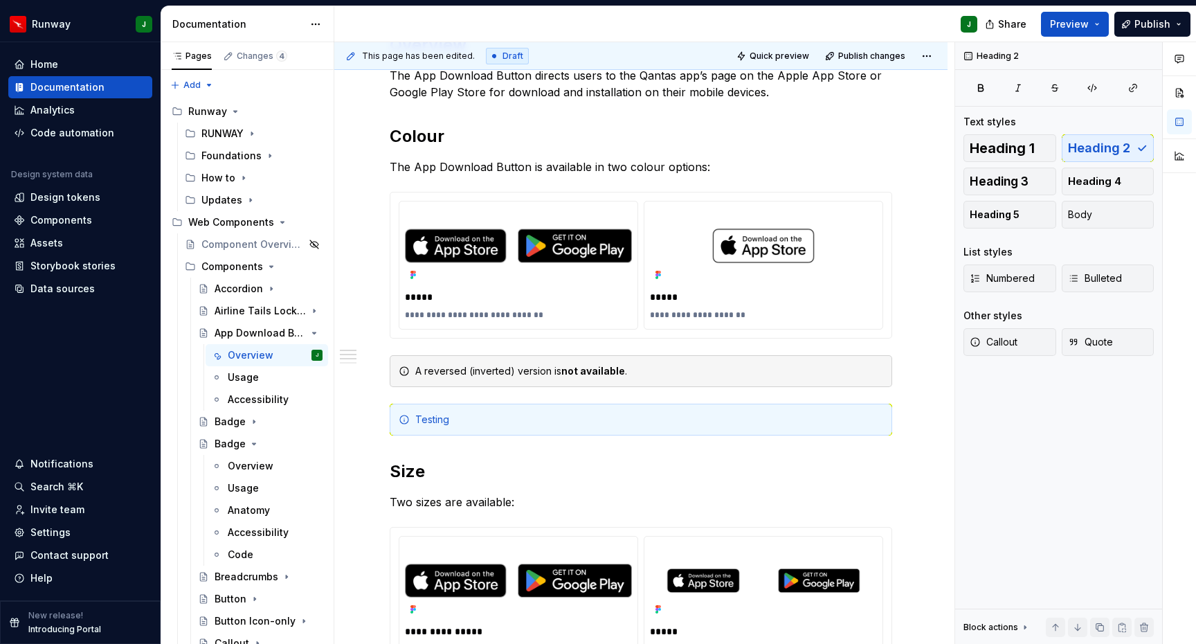
click at [784, 53] on span "Quick preview" at bounding box center [780, 56] width 60 height 11
click at [374, 423] on span at bounding box center [375, 420] width 11 height 19
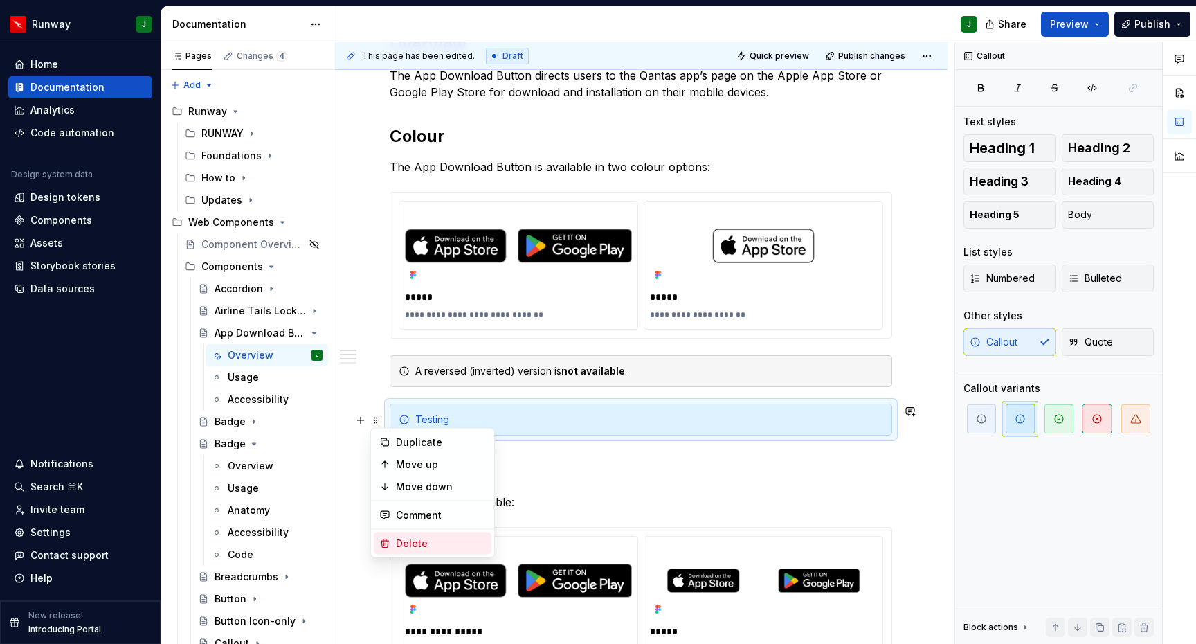
drag, startPoint x: 415, startPoint y: 540, endPoint x: 732, endPoint y: 382, distance: 354.2
click at [415, 540] on div "Delete" at bounding box center [441, 544] width 90 height 14
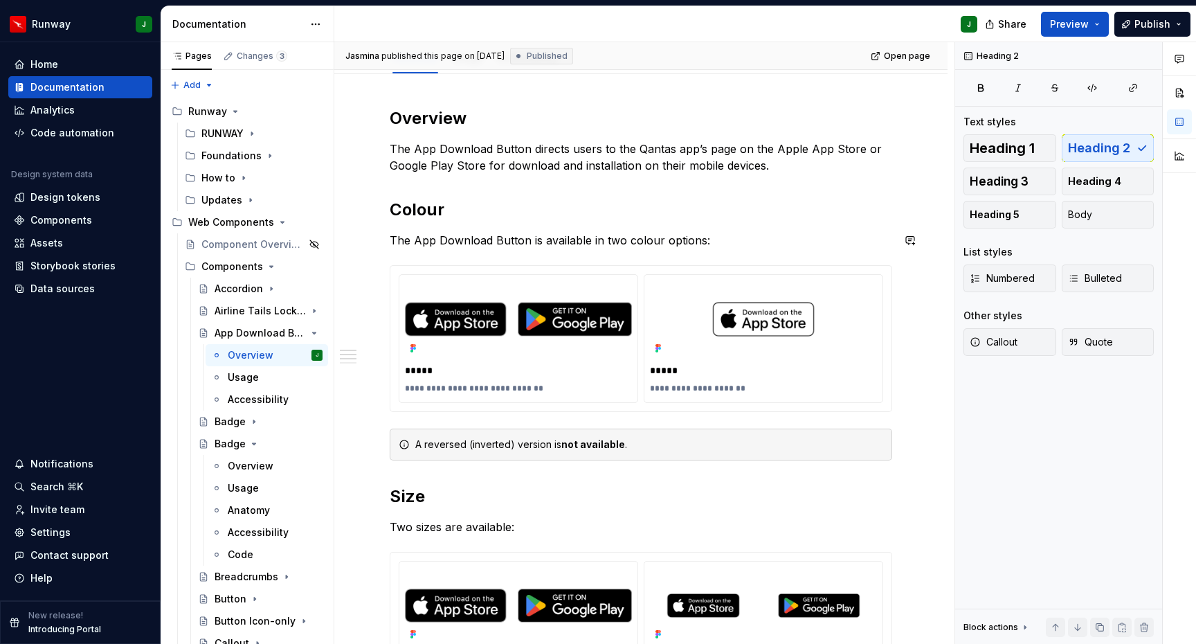
scroll to position [0, 0]
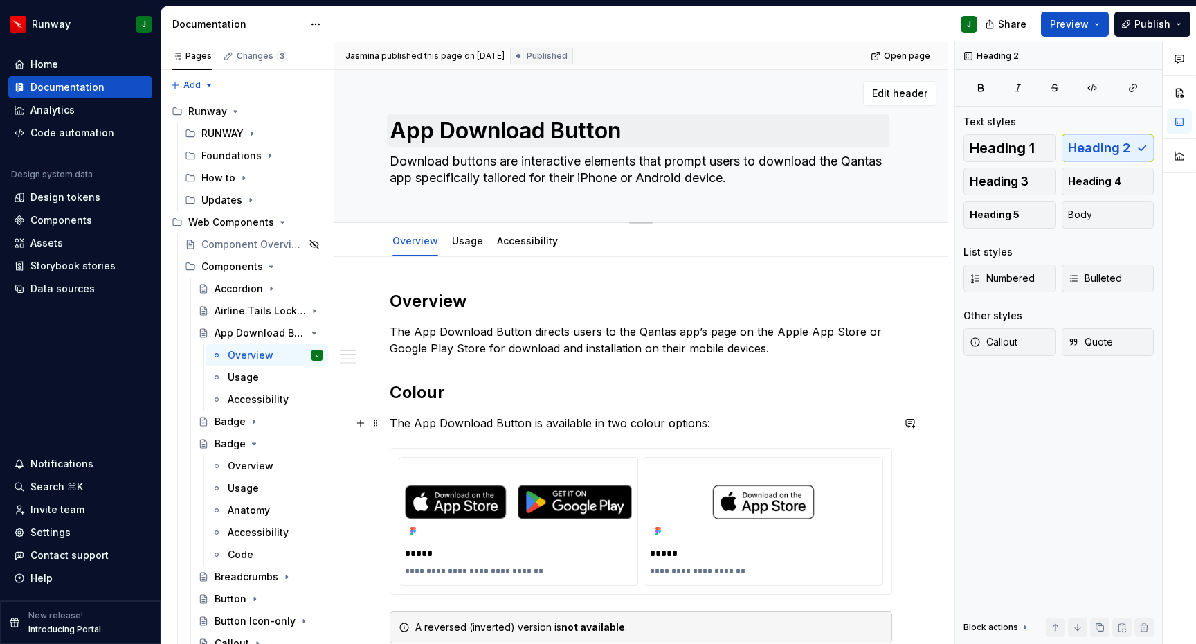
drag, startPoint x: 935, startPoint y: 415, endPoint x: 469, endPoint y: 128, distance: 547.1
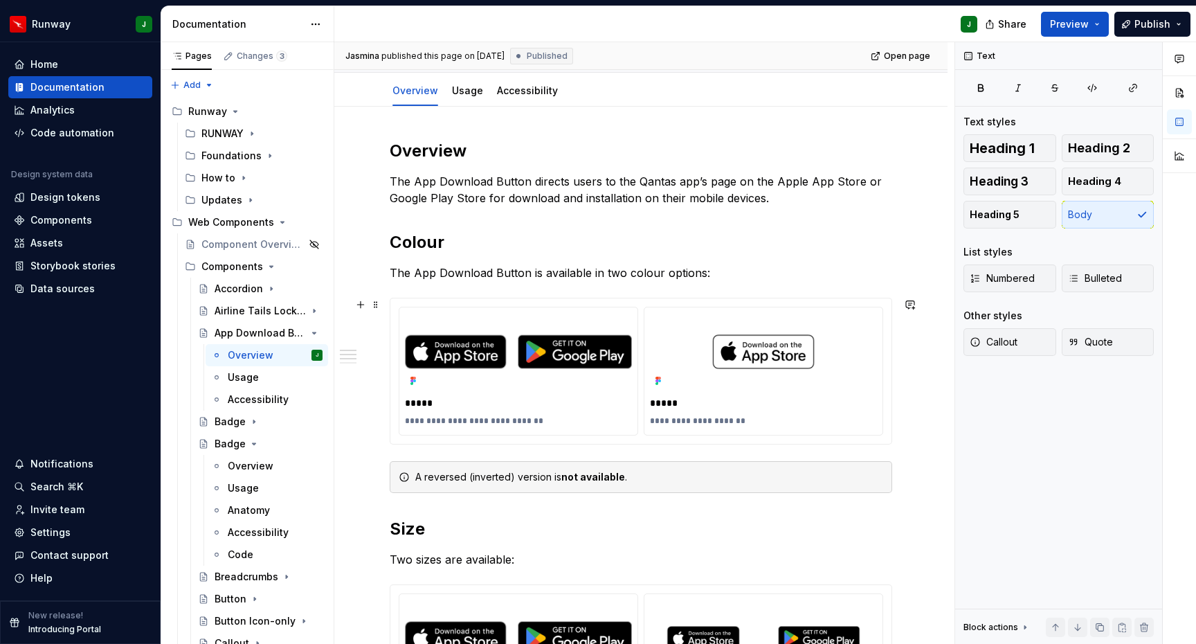
scroll to position [156, 0]
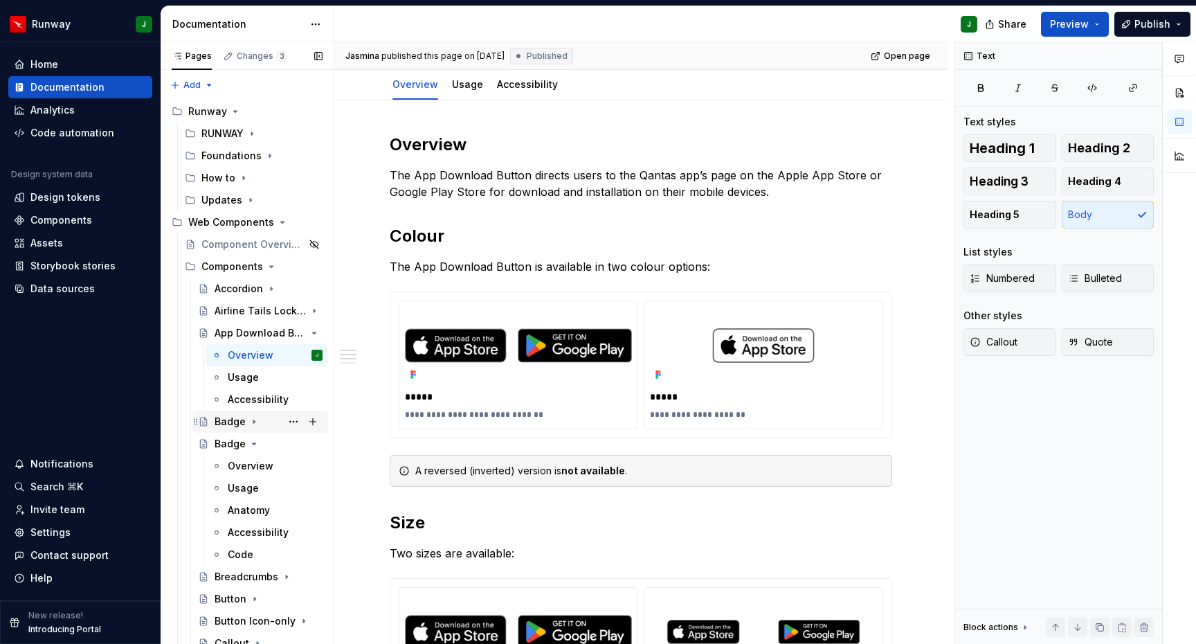
click at [253, 422] on icon "Page tree" at bounding box center [253, 421] width 1 height 3
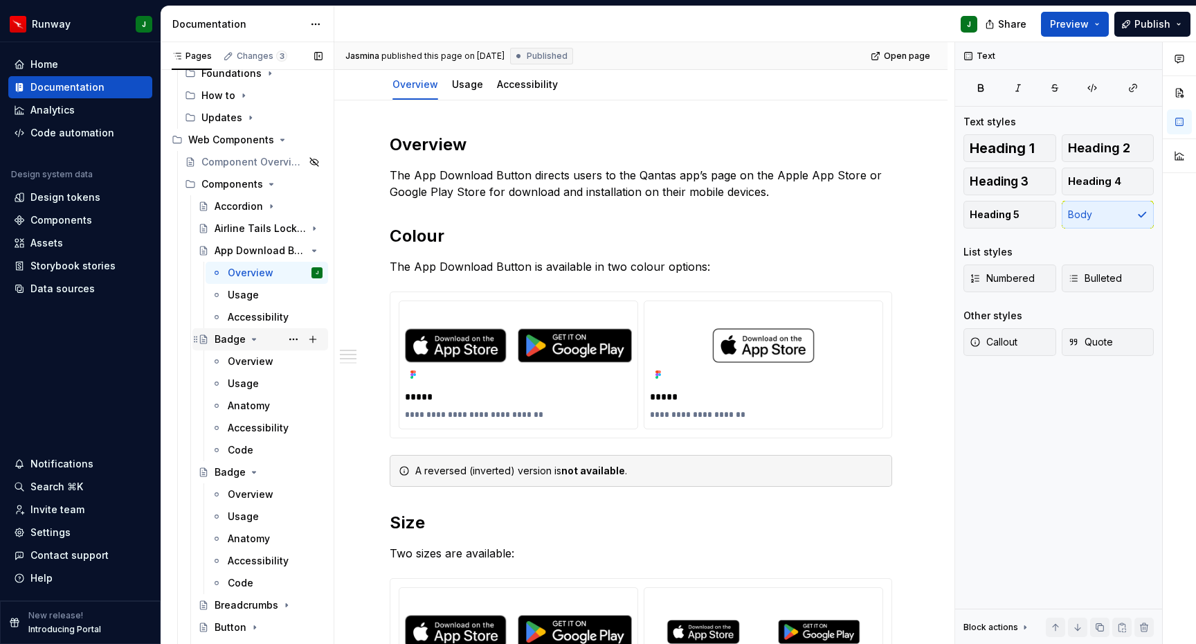
scroll to position [116, 0]
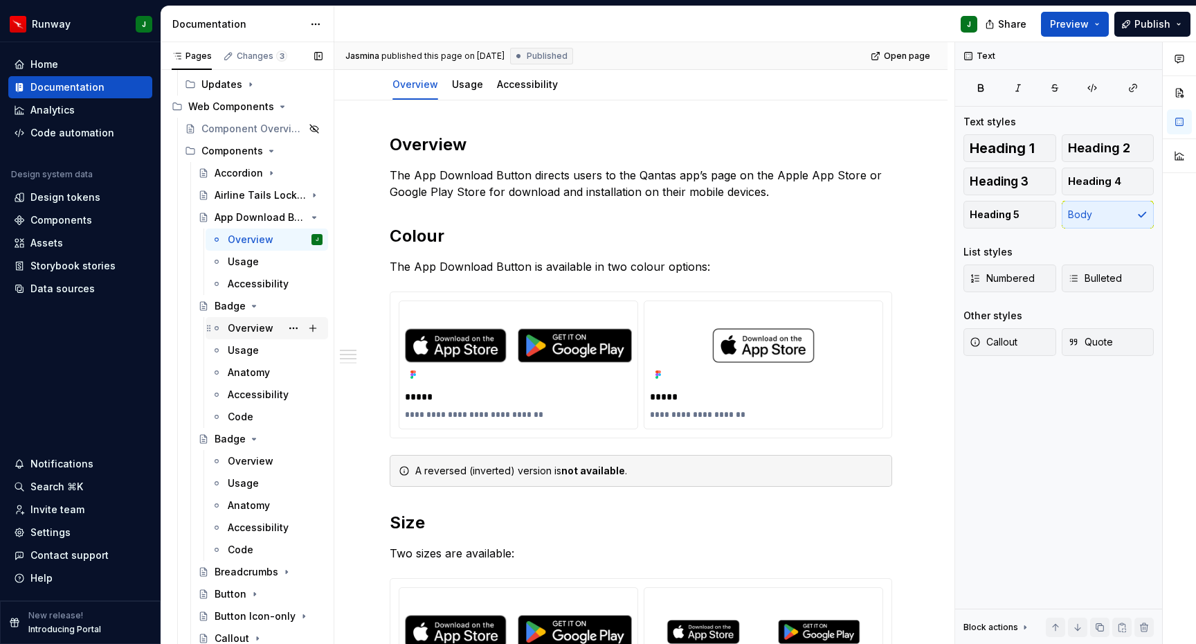
click at [246, 329] on div "Overview" at bounding box center [251, 328] width 46 height 14
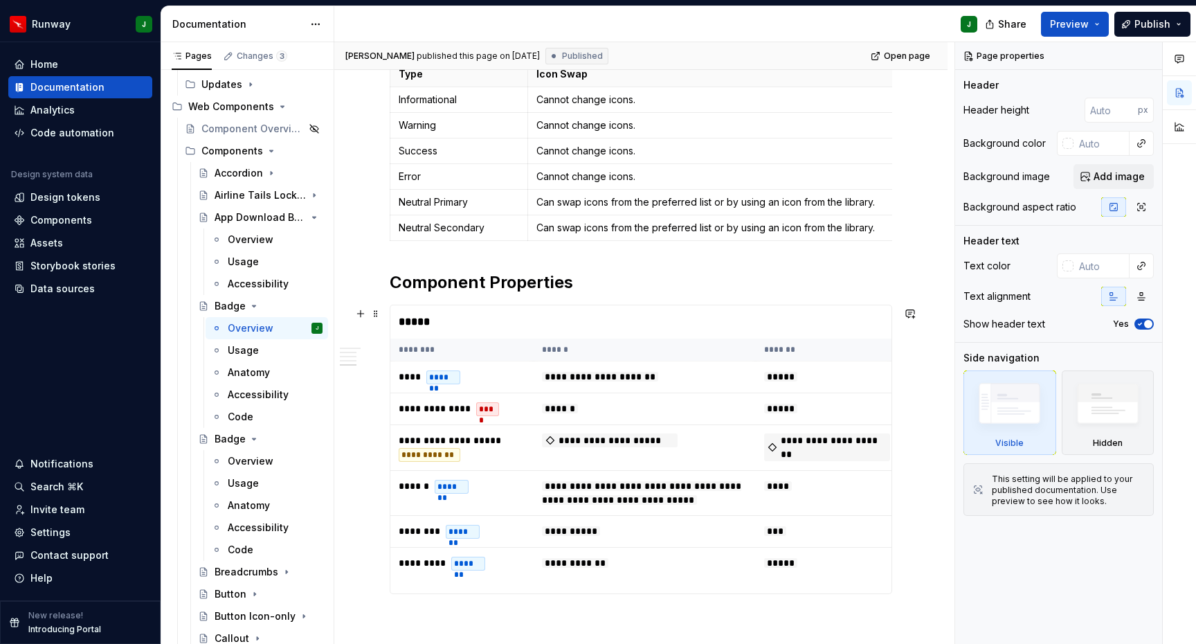
scroll to position [1541, 0]
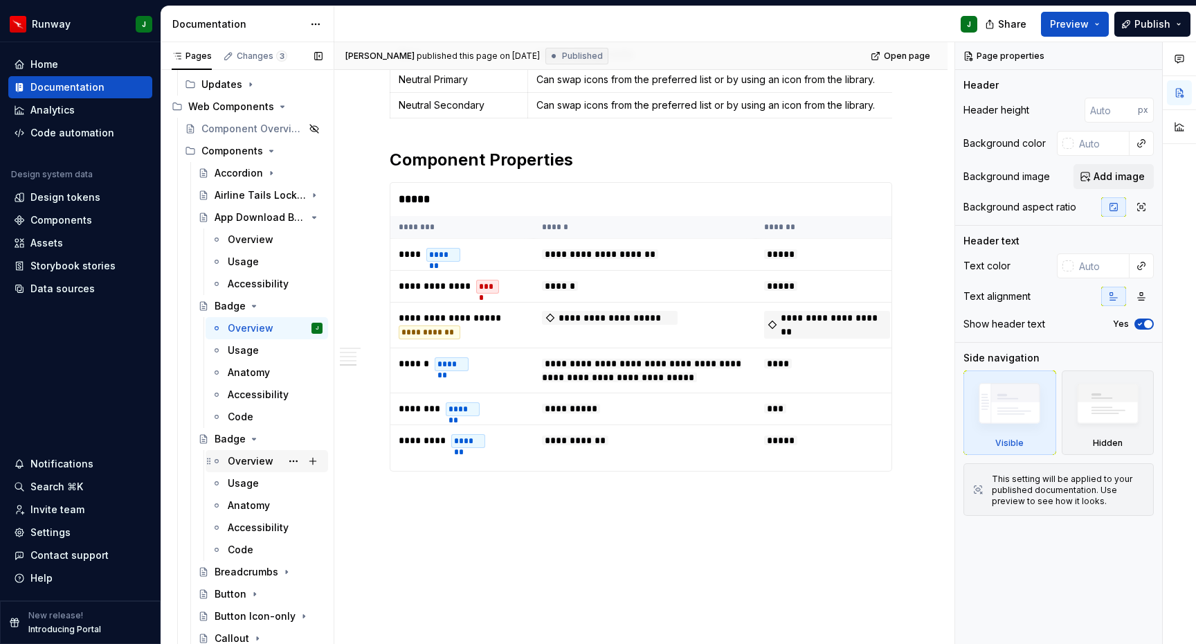
click at [247, 465] on div "Overview" at bounding box center [251, 461] width 46 height 14
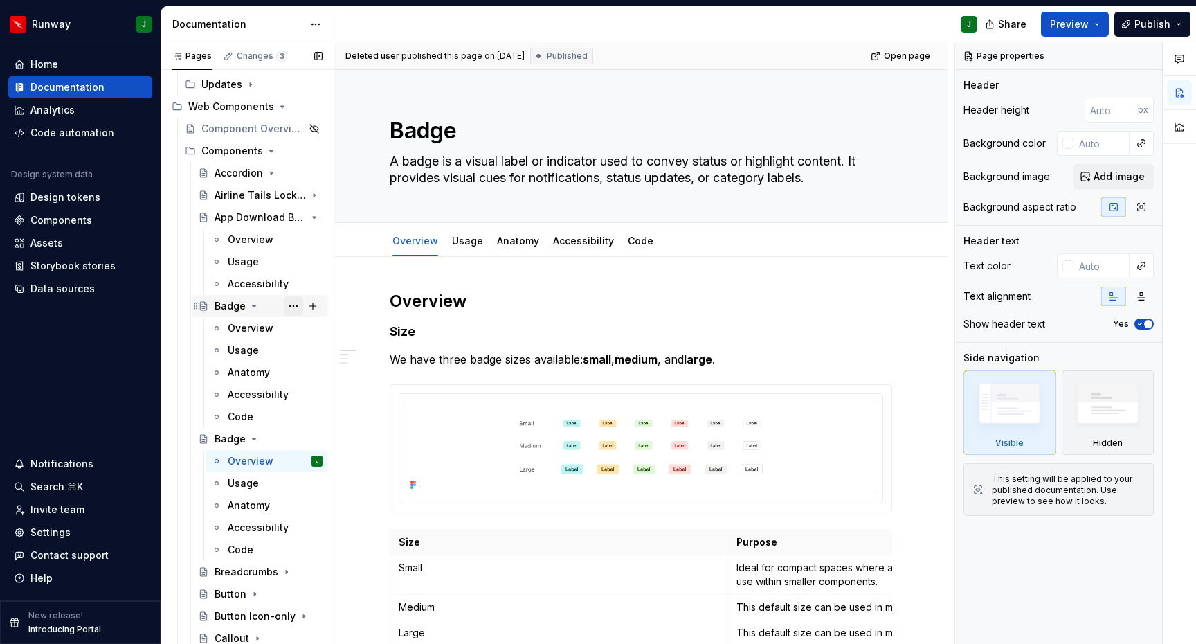
click at [292, 305] on button "Page tree" at bounding box center [293, 305] width 19 height 19
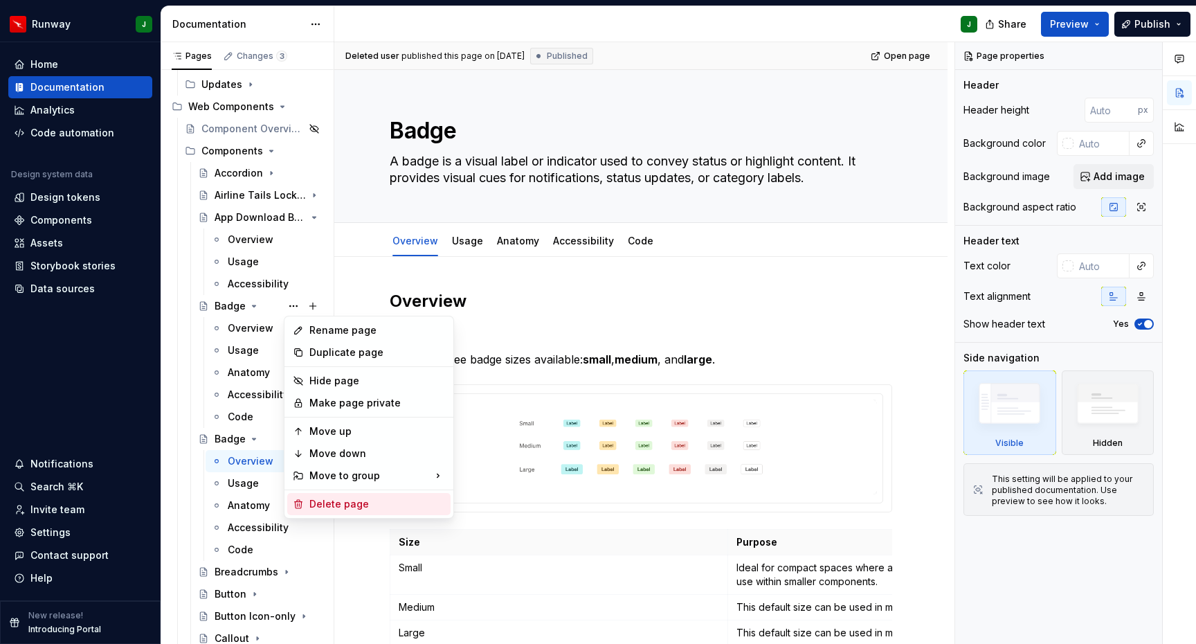
click at [331, 503] on div "Delete page" at bounding box center [377, 504] width 136 height 14
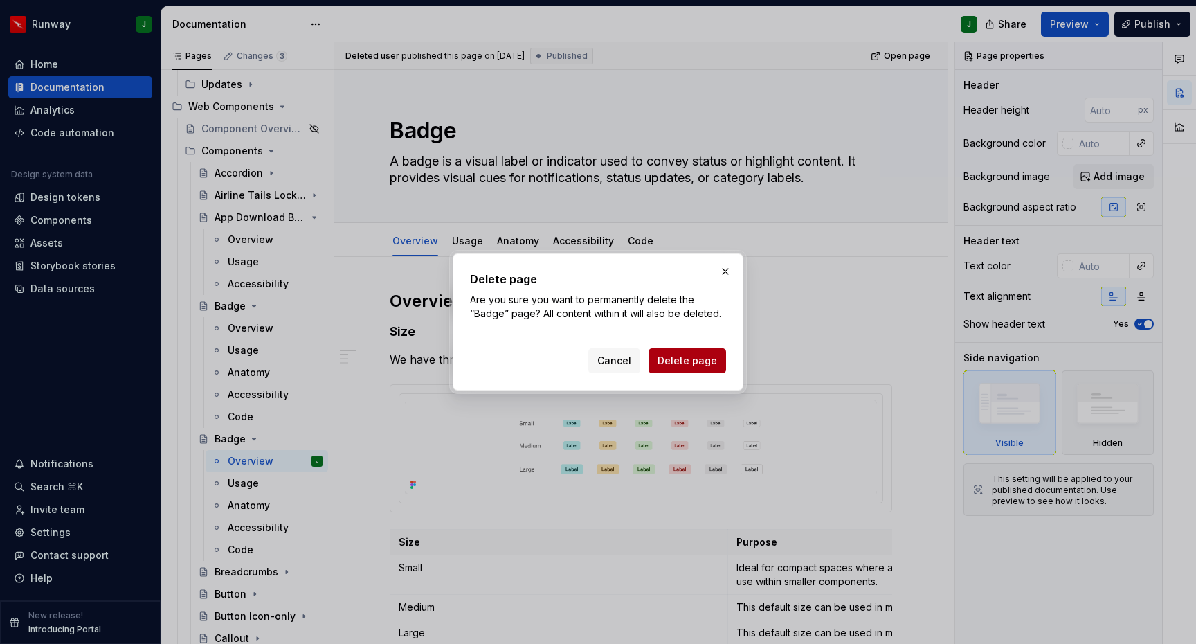
click at [684, 362] on span "Delete page" at bounding box center [688, 361] width 60 height 14
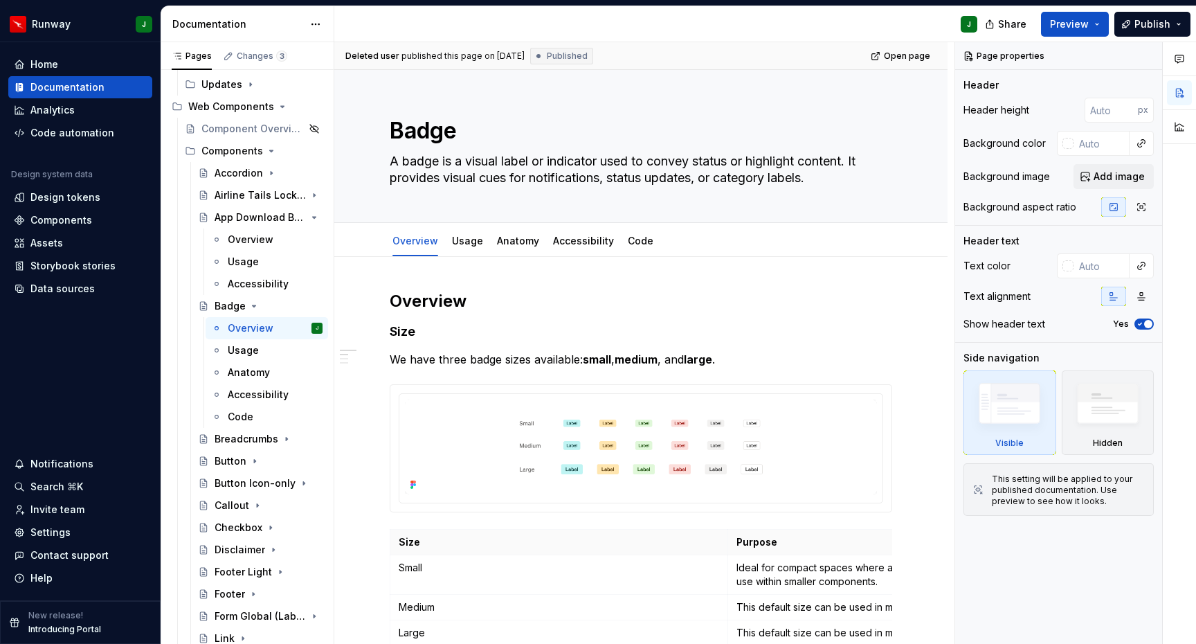
type textarea "*"
